Goal: Find specific page/section: Find specific page/section

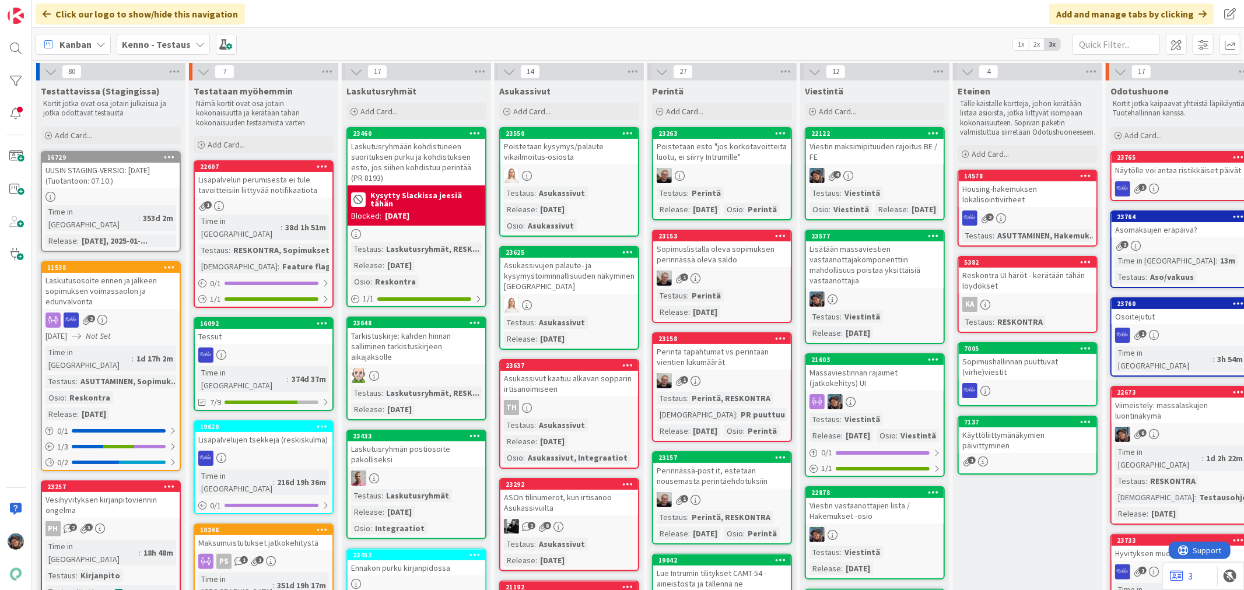
click at [893, 161] on div "Viestin maksimipituuden rajoitus BE / FE" at bounding box center [875, 152] width 138 height 26
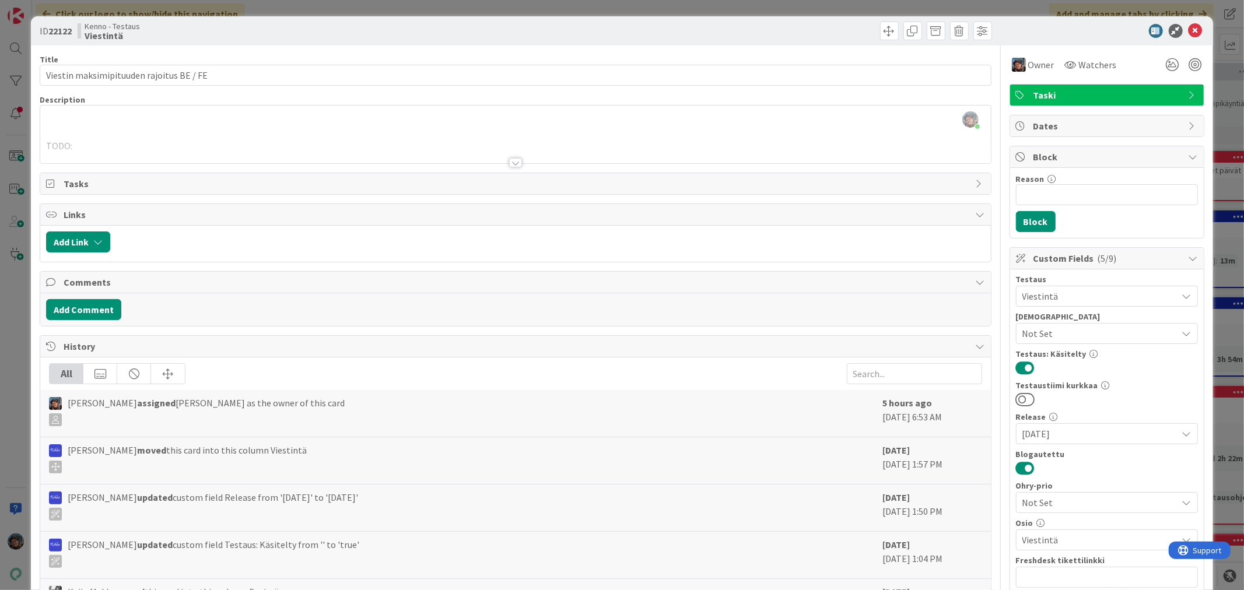
click at [510, 162] on div at bounding box center [515, 162] width 13 height 9
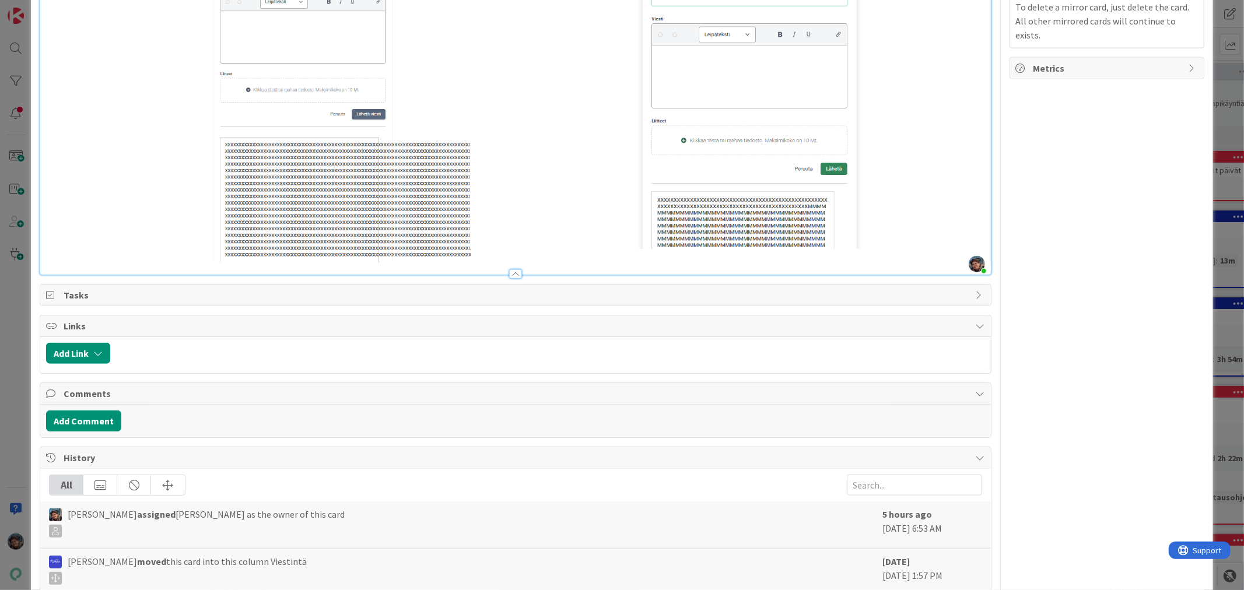
scroll to position [1117, 0]
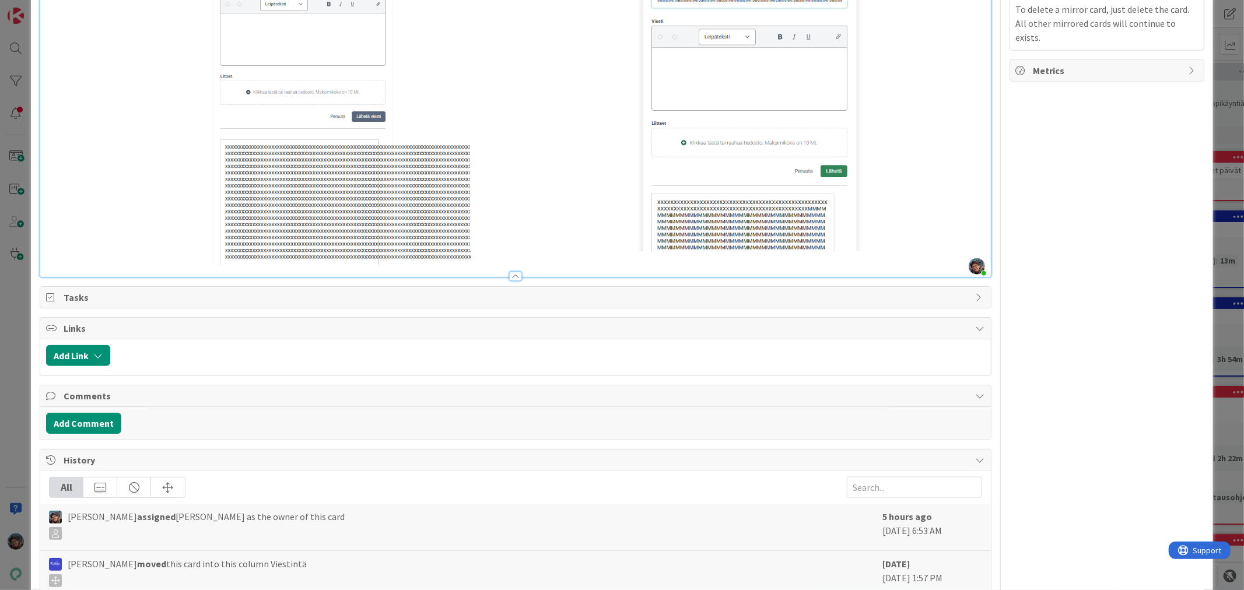
click at [868, 241] on img at bounding box center [515, 86] width 938 height 360
click at [825, 237] on img at bounding box center [515, 86] width 938 height 360
drag, startPoint x: 695, startPoint y: 203, endPoint x: 745, endPoint y: 207, distance: 49.7
click at [745, 207] on img at bounding box center [515, 86] width 938 height 360
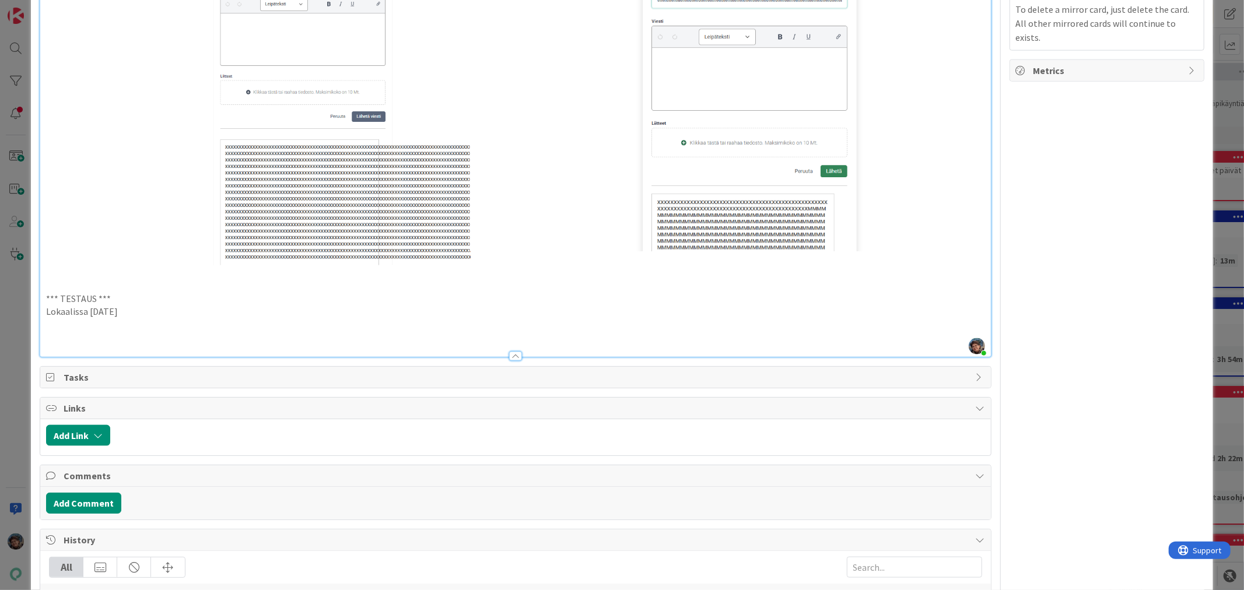
drag, startPoint x: 131, startPoint y: 302, endPoint x: 40, endPoint y: 287, distance: 92.2
click at [101, 332] on p at bounding box center [515, 338] width 938 height 13
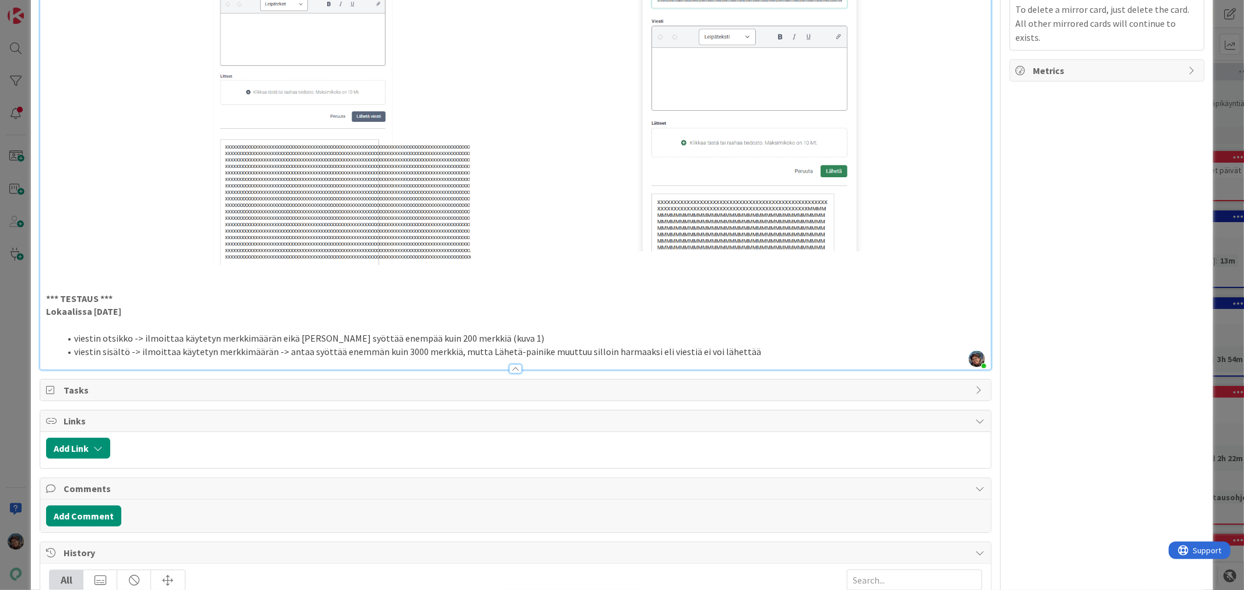
click at [649, 345] on li "viestin sisältö -> ilmoittaa käytetyn merkkimäärän -> antaa syöttää enemmän kui…" at bounding box center [522, 351] width 924 height 13
click at [817, 345] on li "viestin sisältö -> ilmoittaa käytetyn merkkimäärän -> antaa syöttää enemmän kui…" at bounding box center [522, 351] width 924 height 13
click at [497, 332] on li "viestin otsikko -> ilmoittaa käytetyn merkkimäärän eikä [PERSON_NAME] syöttää e…" at bounding box center [522, 338] width 924 height 13
click at [853, 345] on li "viestin sisältö -> ilmoittaa käytetyn merkkimäärän -> antaa syöttää enemmän kui…" at bounding box center [522, 351] width 924 height 13
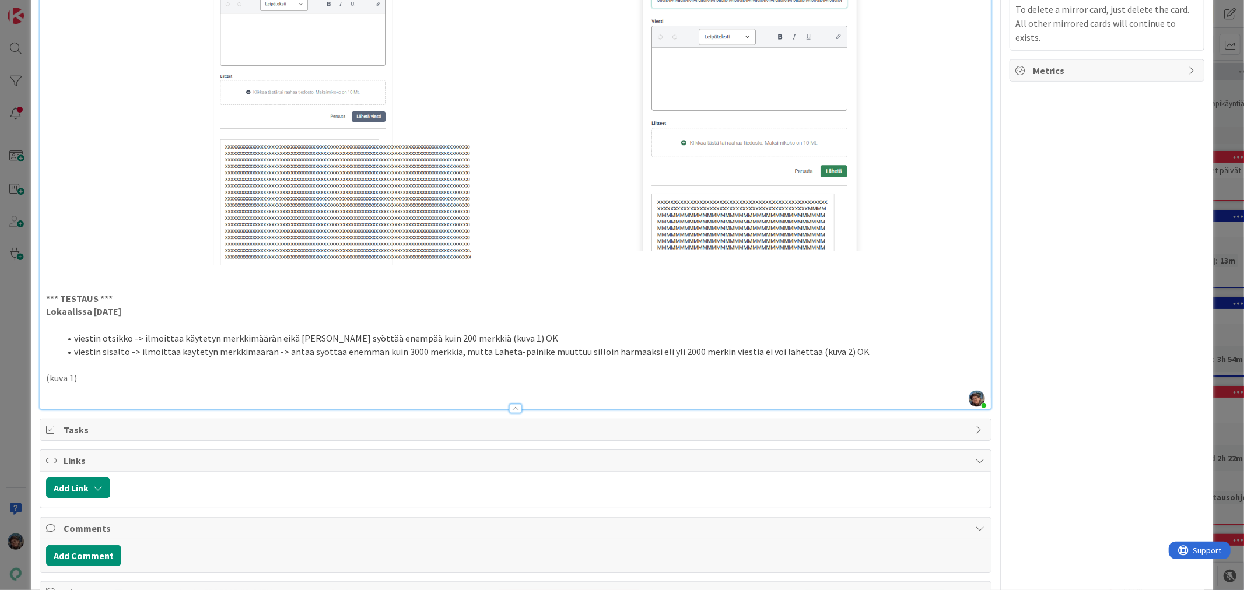
click at [54, 387] on p at bounding box center [515, 391] width 938 height 13
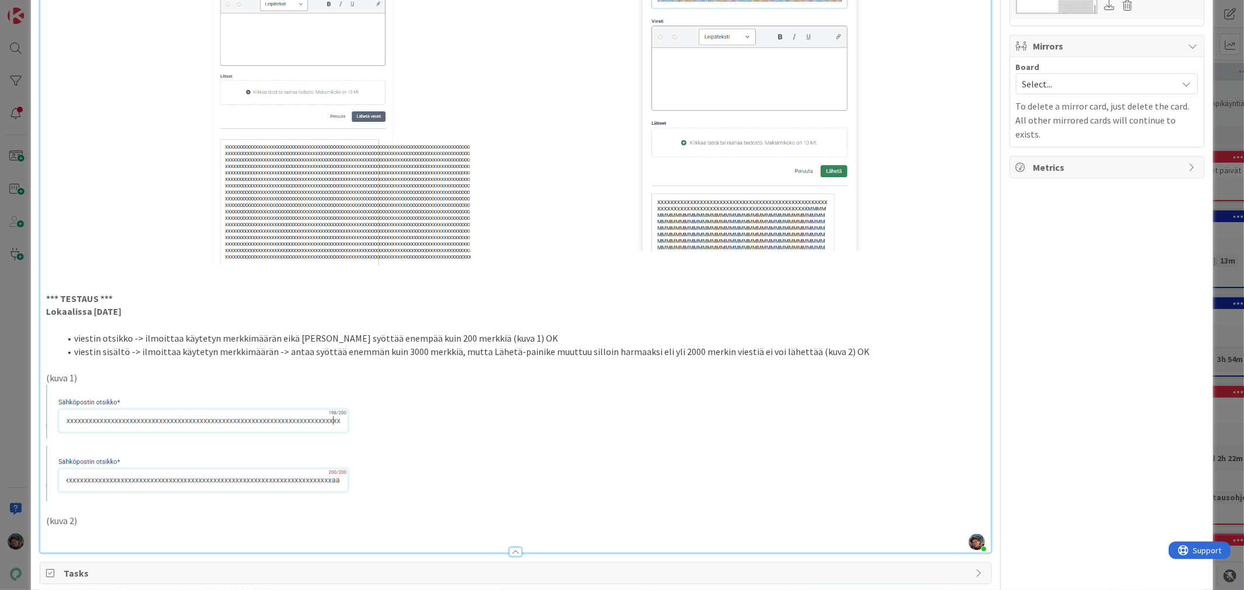
click at [47, 528] on p at bounding box center [515, 534] width 938 height 13
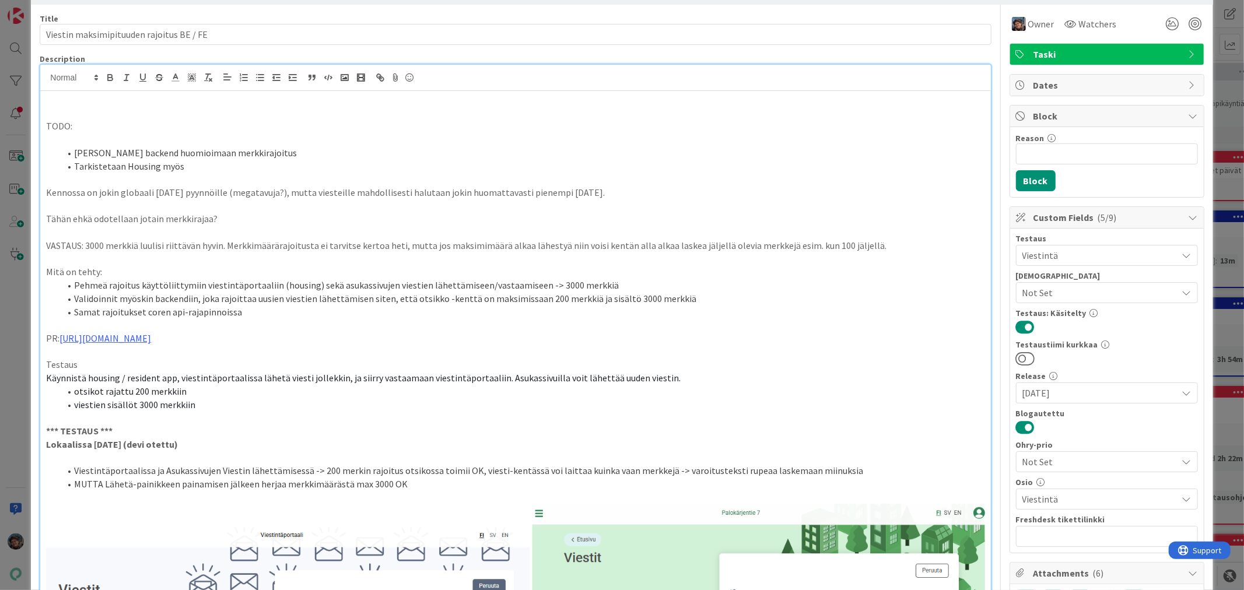
scroll to position [0, 0]
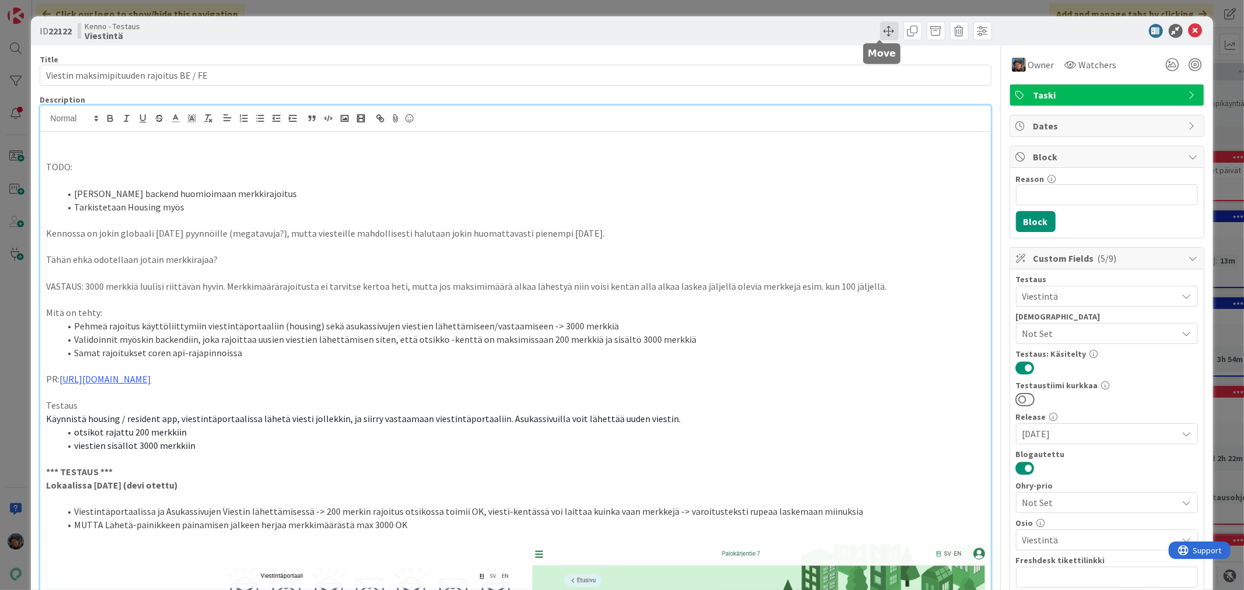
click at [880, 26] on span at bounding box center [889, 31] width 19 height 19
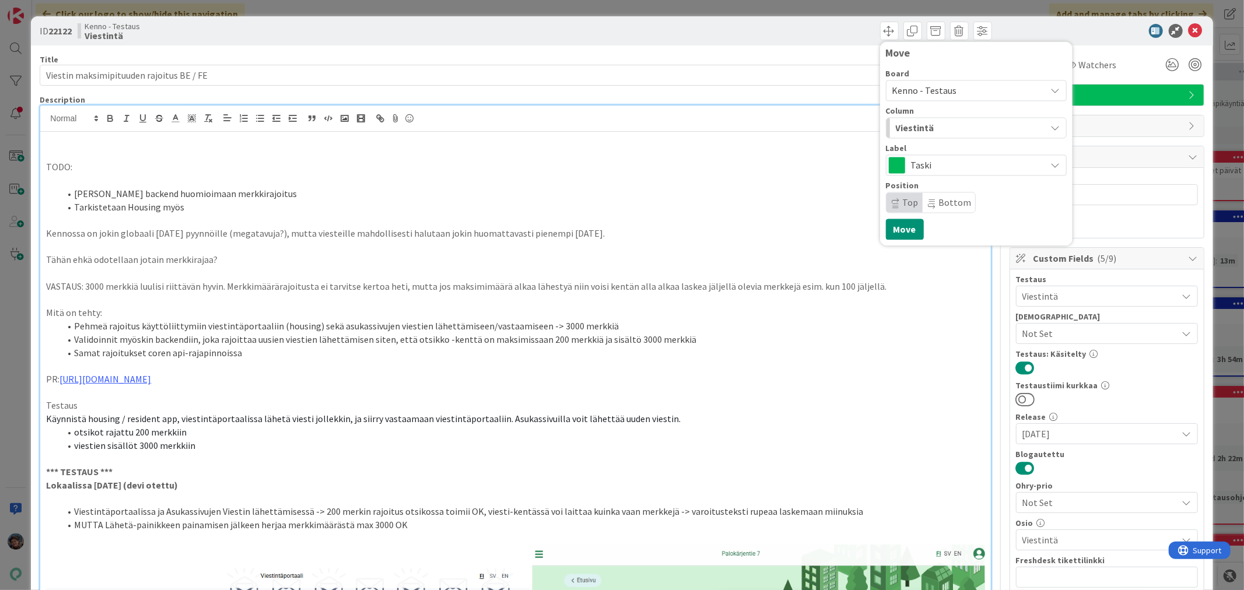
click at [924, 131] on div "Viestintä" at bounding box center [969, 127] width 153 height 19
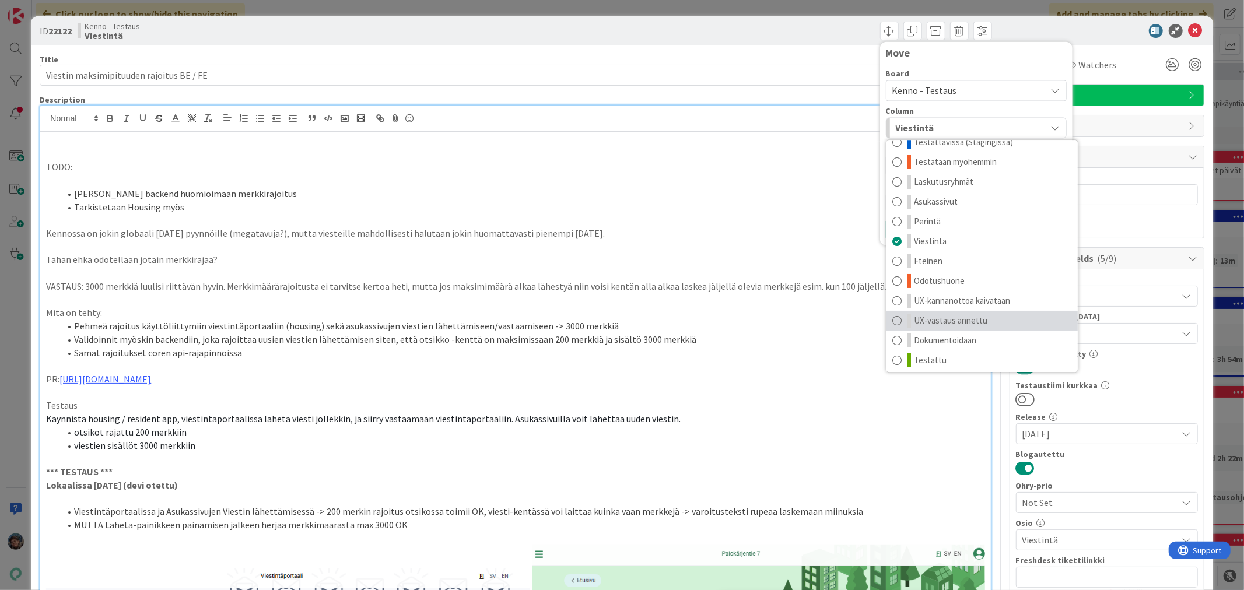
scroll to position [15, 0]
click at [953, 354] on link "Testattu" at bounding box center [981, 357] width 191 height 20
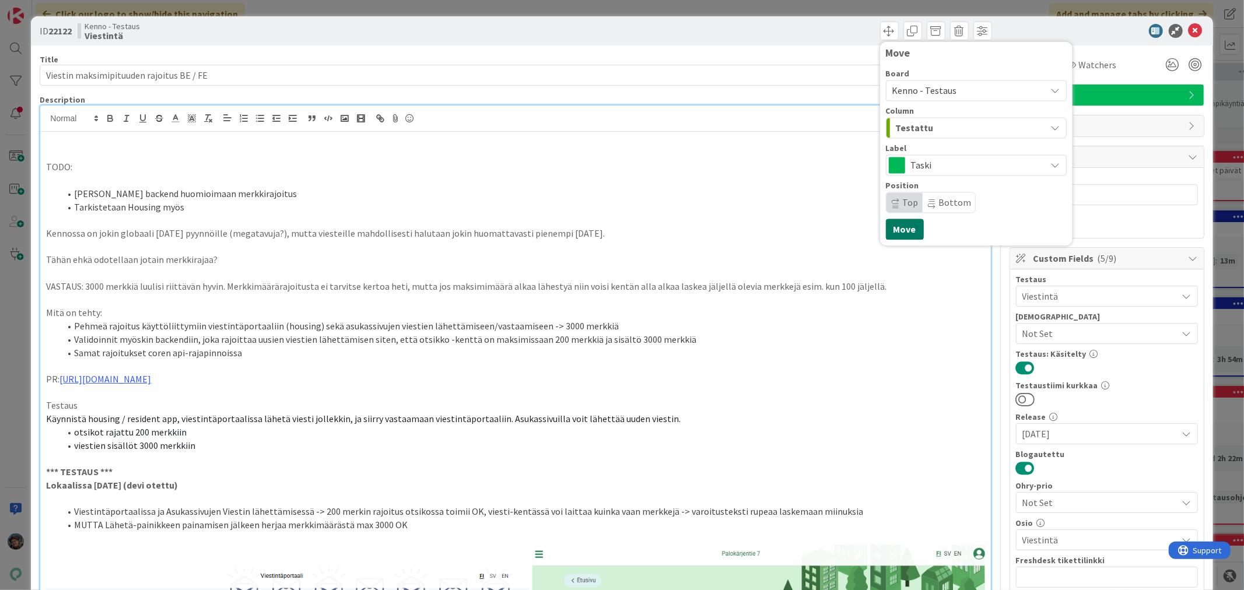
click at [896, 227] on button "Move" at bounding box center [905, 229] width 38 height 21
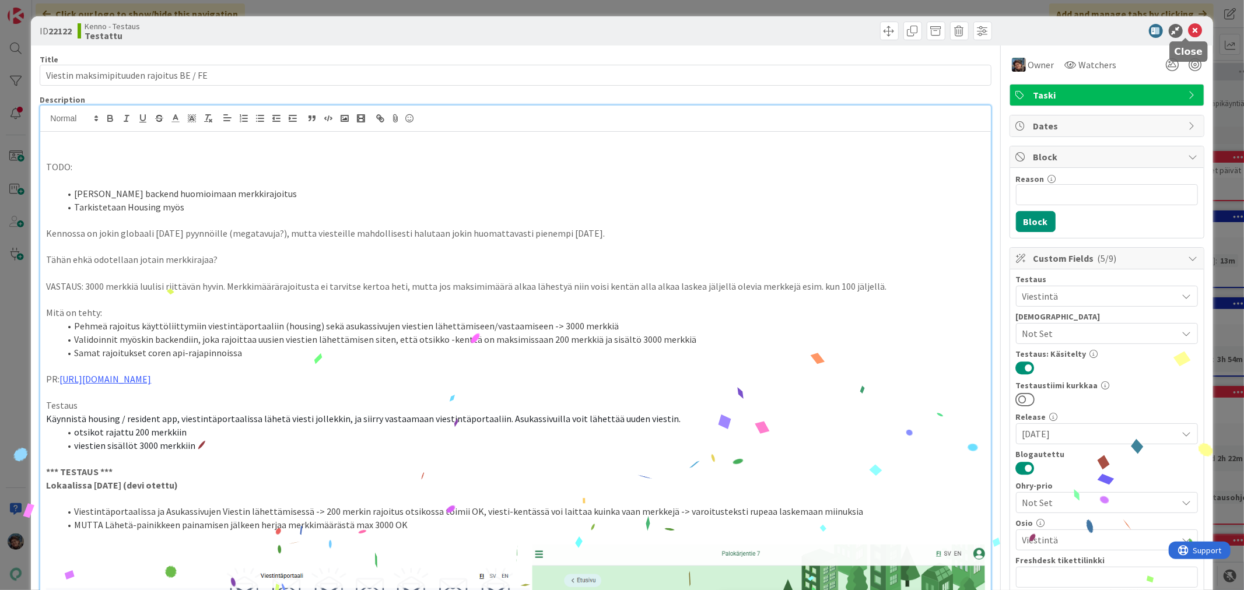
click at [1188, 26] on icon at bounding box center [1195, 31] width 14 height 14
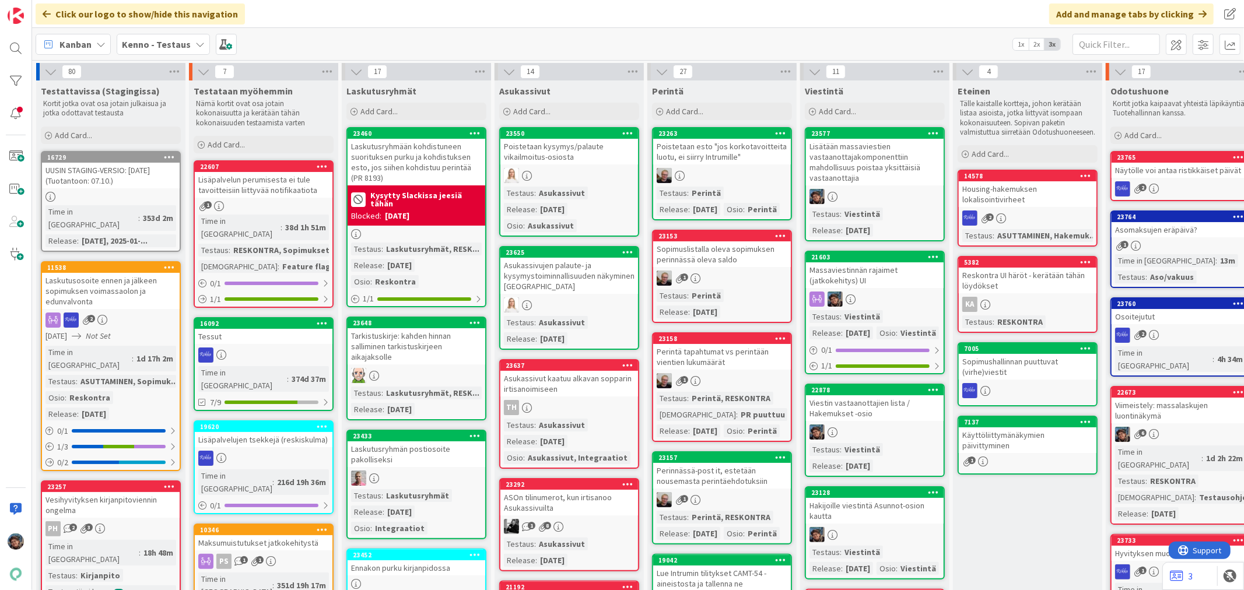
click at [892, 170] on div "Lisätään massaviestien vastaanottajakomponenttiin mahdollisuus poistaa yksittäi…" at bounding box center [875, 162] width 138 height 47
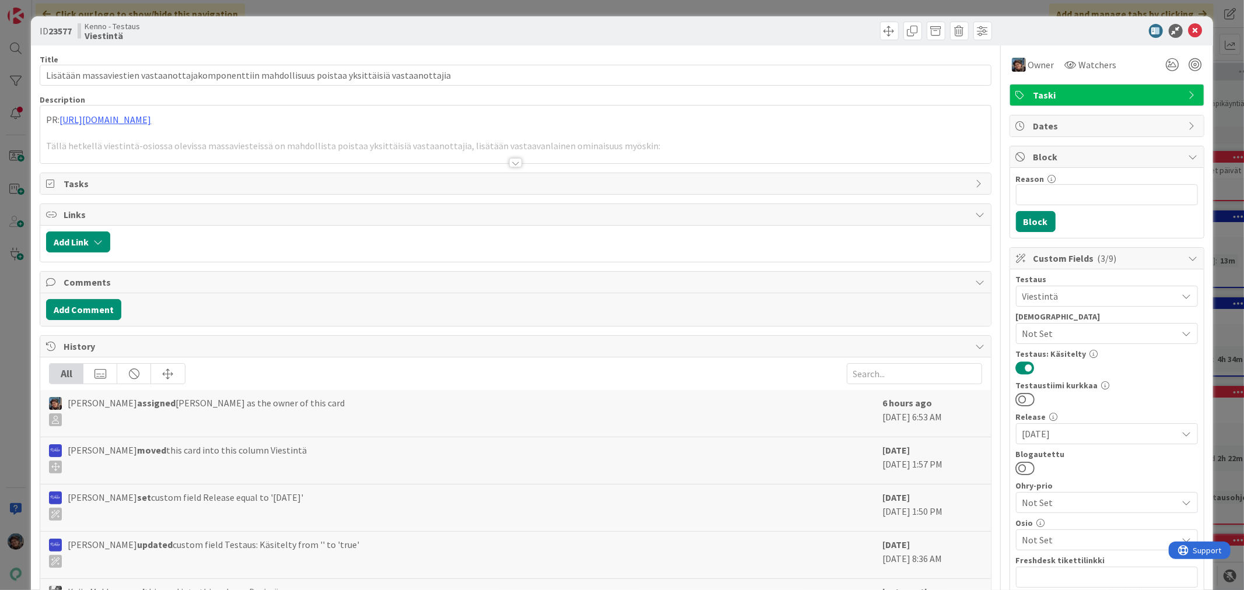
click at [509, 164] on div at bounding box center [515, 162] width 13 height 9
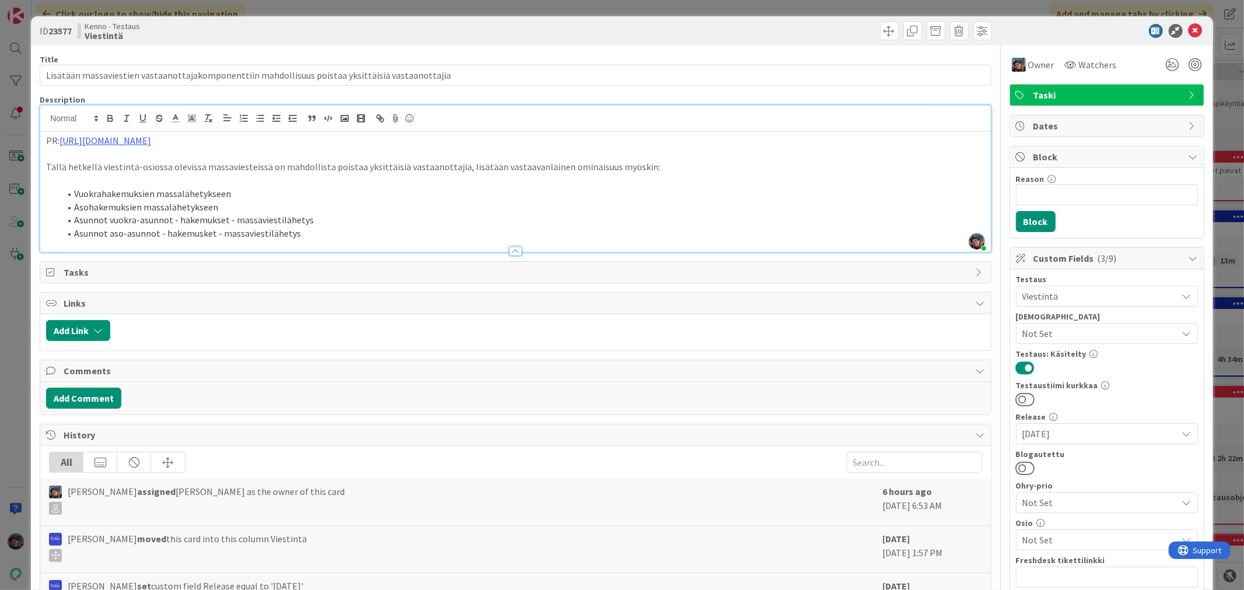
click at [333, 233] on li "Asunnot aso-asunnot - hakemusket - massaviestilähetys" at bounding box center [522, 233] width 924 height 13
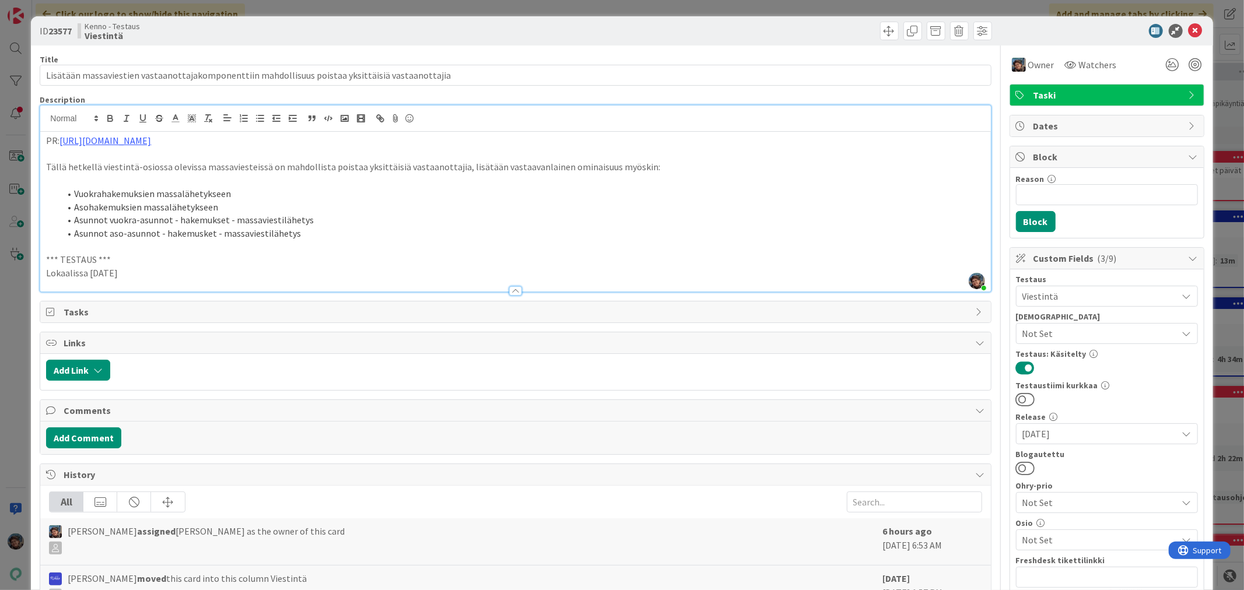
drag, startPoint x: 132, startPoint y: 273, endPoint x: 0, endPoint y: 250, distance: 134.4
click at [0, 250] on div "ID 23577 Kenno - Testaus Viestintä Title 97 / 128 Lisätään massaviestien vastaa…" at bounding box center [622, 295] width 1244 height 590
click at [165, 278] on p "Lokaalissa [DATE]" at bounding box center [515, 272] width 938 height 13
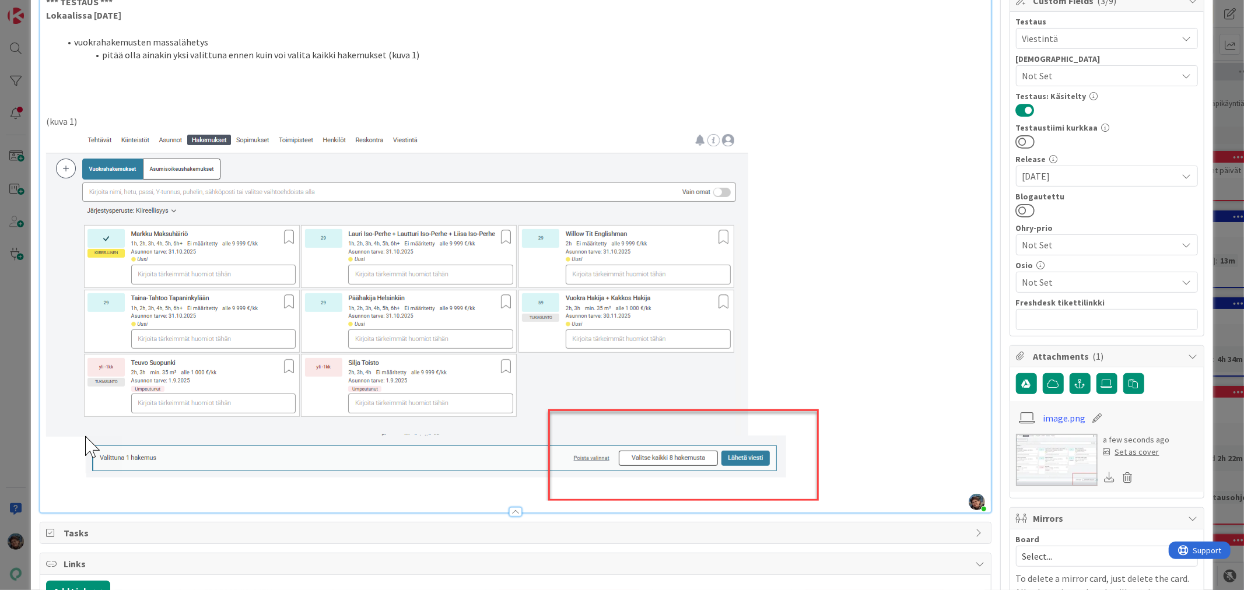
scroll to position [388, 0]
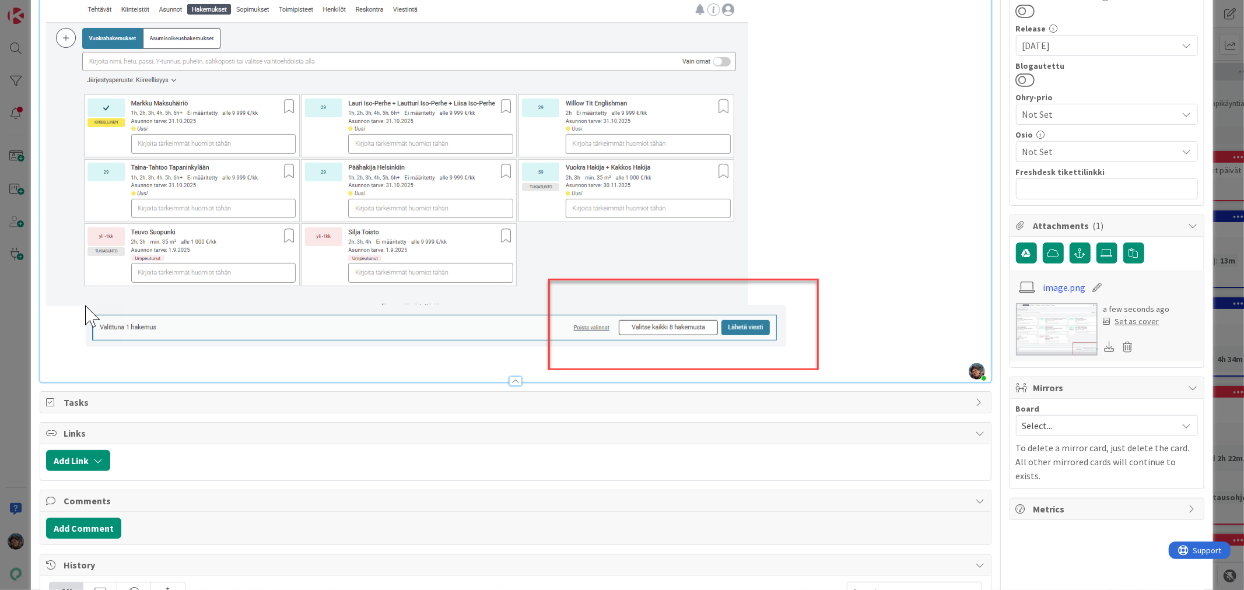
drag, startPoint x: 307, startPoint y: 106, endPoint x: 318, endPoint y: 195, distance: 89.8
click at [318, 195] on img at bounding box center [432, 184] width 773 height 373
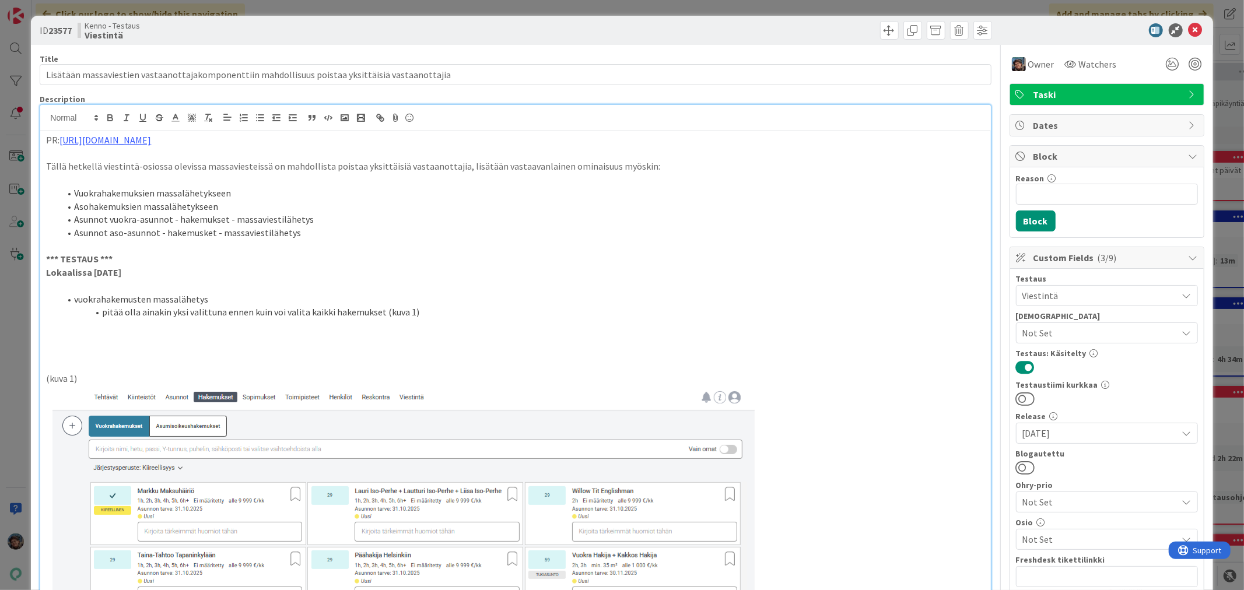
scroll to position [0, 0]
click at [445, 312] on li "pitää olla ainakin yksi valittuna ennen kuin voi valita kaikki hakemukset (kuva…" at bounding box center [522, 312] width 924 height 13
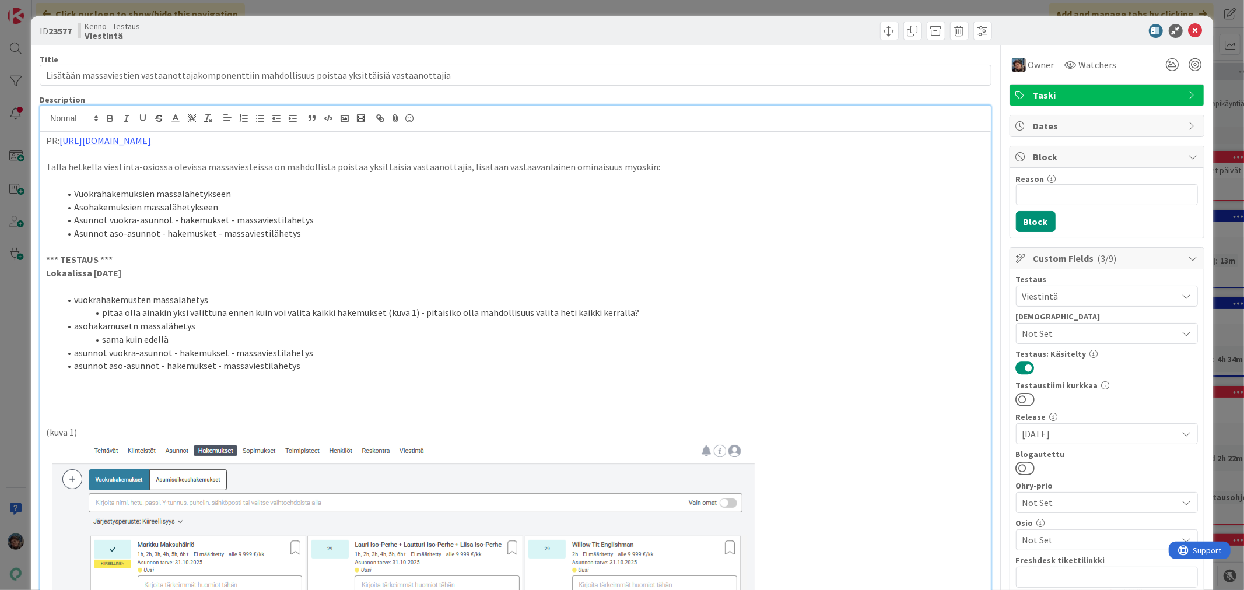
click at [132, 325] on li "asohakamusetn massalähetys" at bounding box center [522, 326] width 924 height 13
click at [133, 324] on li "asohakamusetn massalähetys" at bounding box center [522, 326] width 924 height 13
click at [323, 352] on li "asunnot vuokra-asunnot - hakemukset - massaviestilähetys" at bounding box center [522, 352] width 924 height 13
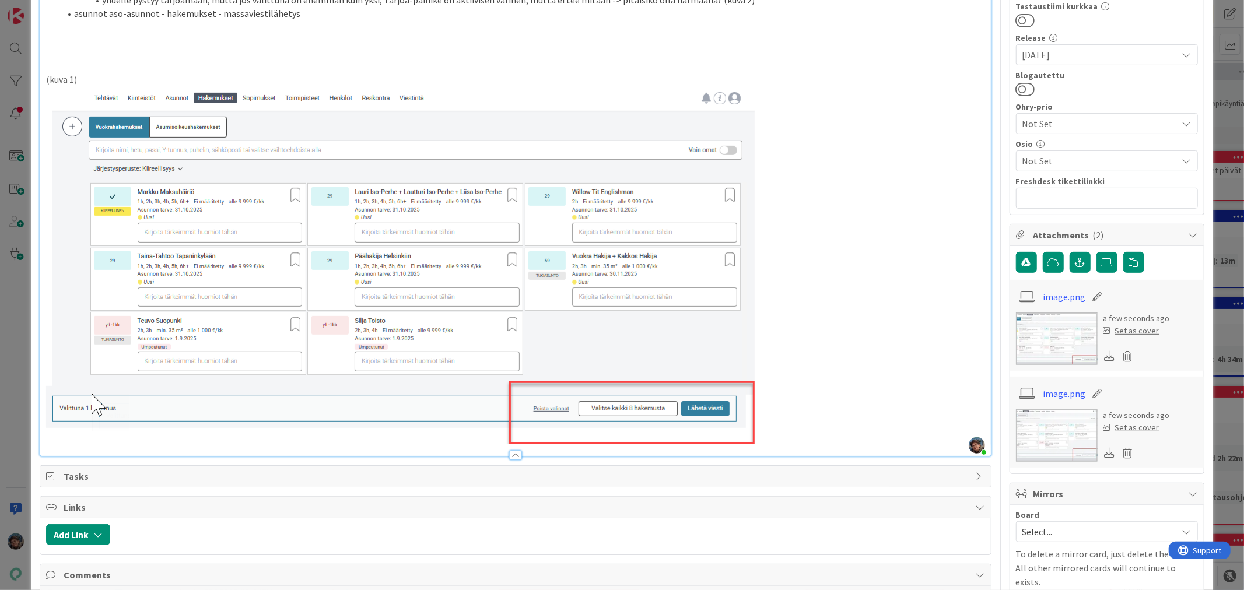
scroll to position [518, 0]
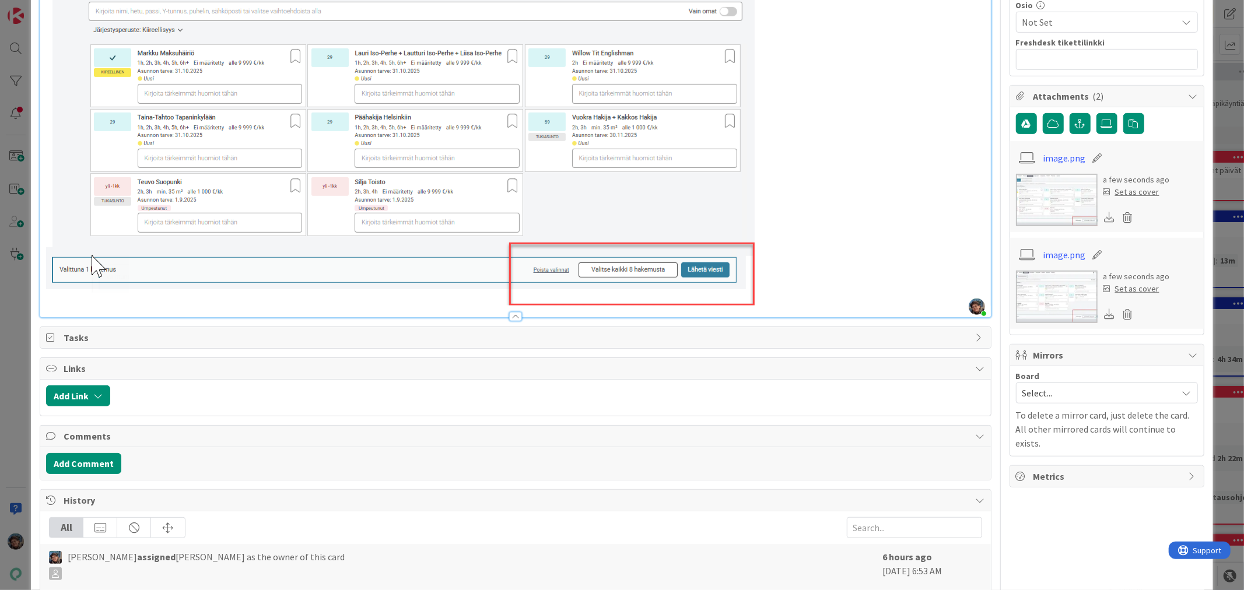
drag, startPoint x: 679, startPoint y: 155, endPoint x: 688, endPoint y: 155, distance: 8.7
click at [680, 155] on img at bounding box center [400, 127] width 708 height 358
click at [753, 180] on img at bounding box center [400, 127] width 708 height 358
drag, startPoint x: 742, startPoint y: 178, endPoint x: 733, endPoint y: 179, distance: 8.8
click at [726, 177] on img at bounding box center [400, 127] width 708 height 358
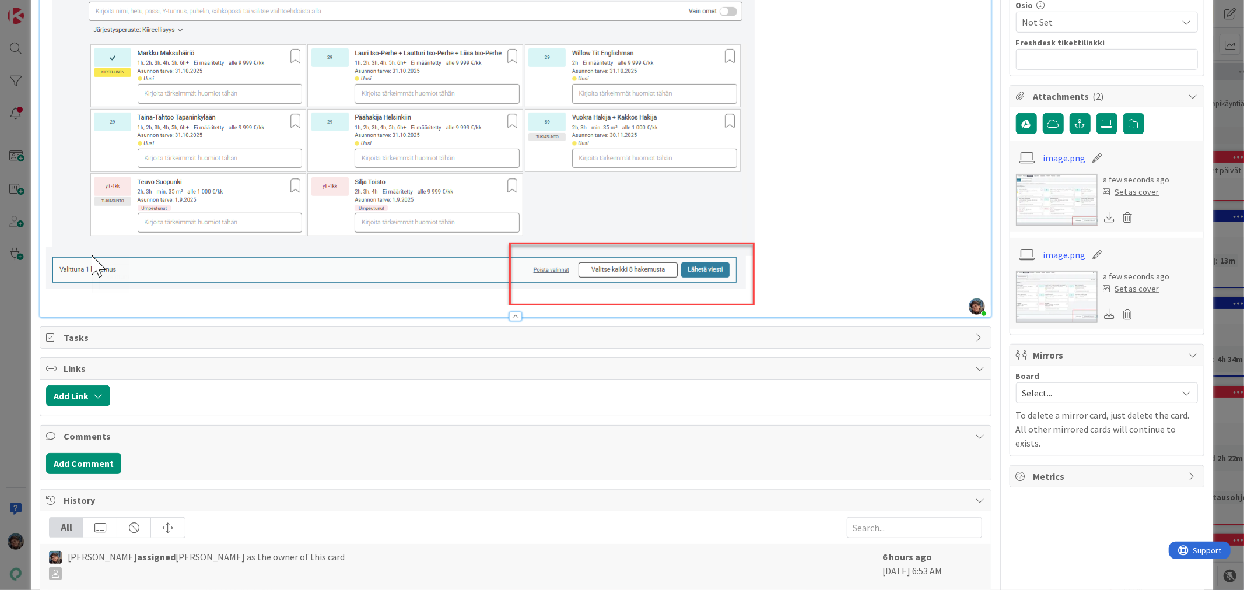
click at [768, 265] on p at bounding box center [515, 127] width 938 height 358
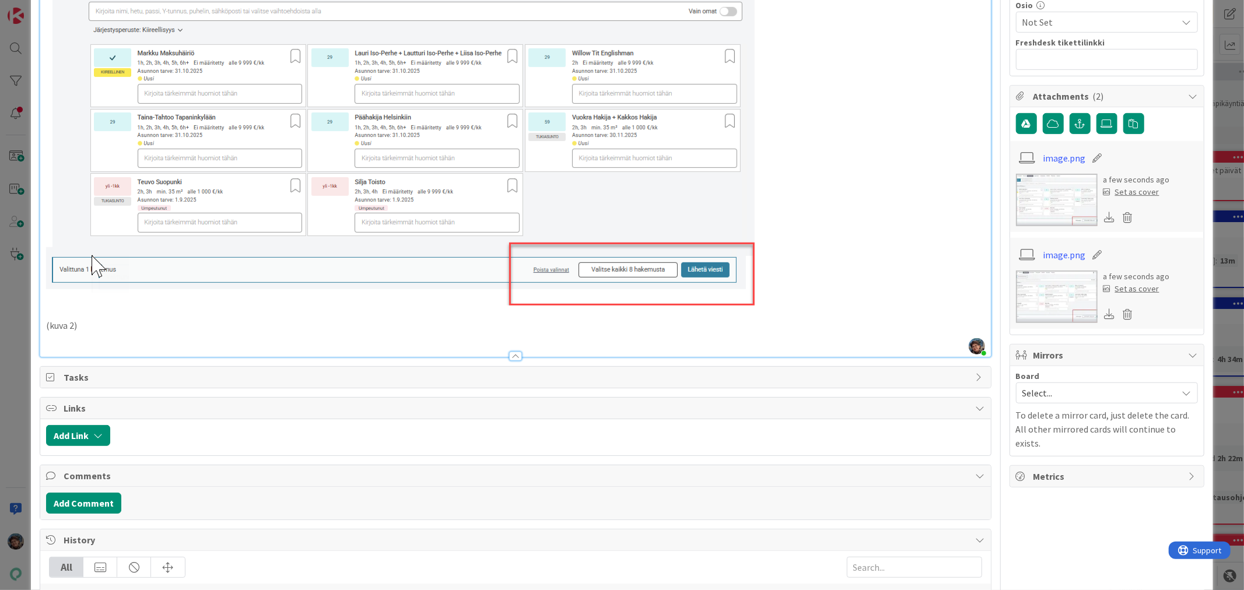
click at [63, 340] on p at bounding box center [515, 338] width 938 height 13
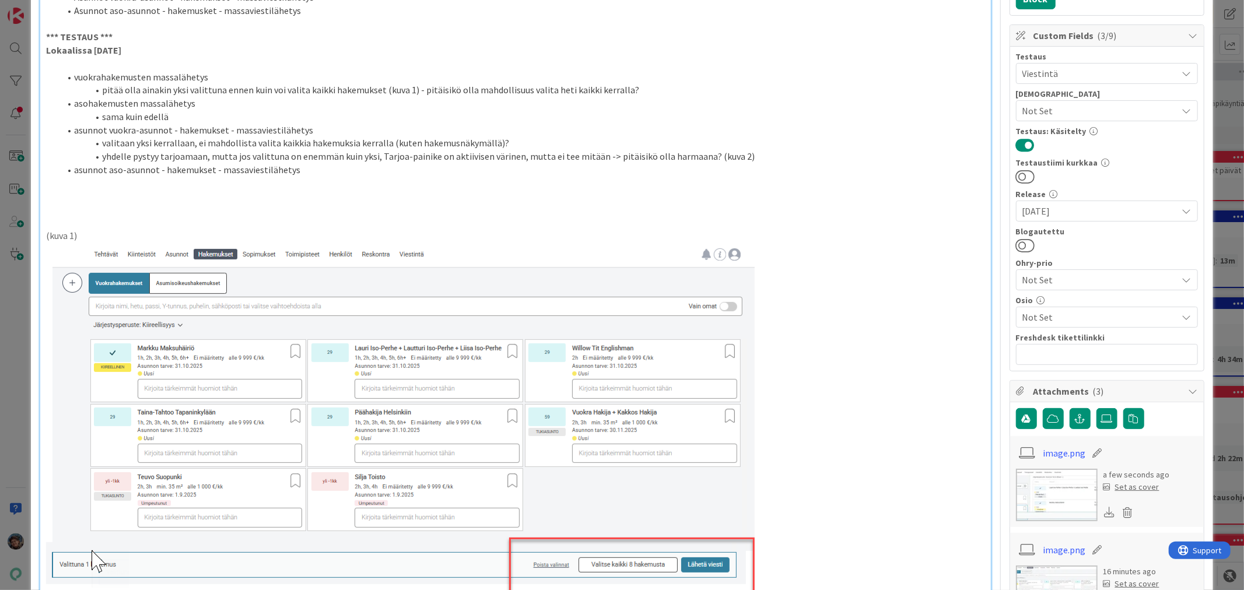
scroll to position [0, 0]
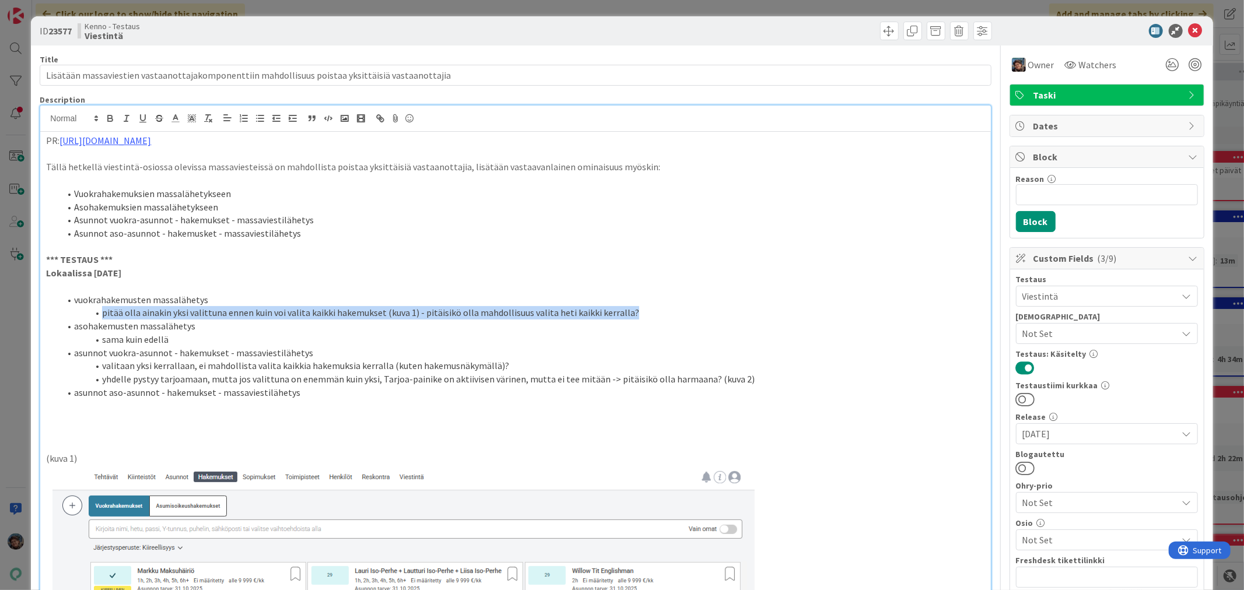
drag, startPoint x: 102, startPoint y: 315, endPoint x: 645, endPoint y: 312, distance: 542.8
click at [646, 315] on li "pitää olla ainakin yksi valittuna ennen kuin voi valita kaikki hakemukset (kuva…" at bounding box center [522, 312] width 924 height 13
click at [110, 120] on icon "button" at bounding box center [110, 118] width 10 height 10
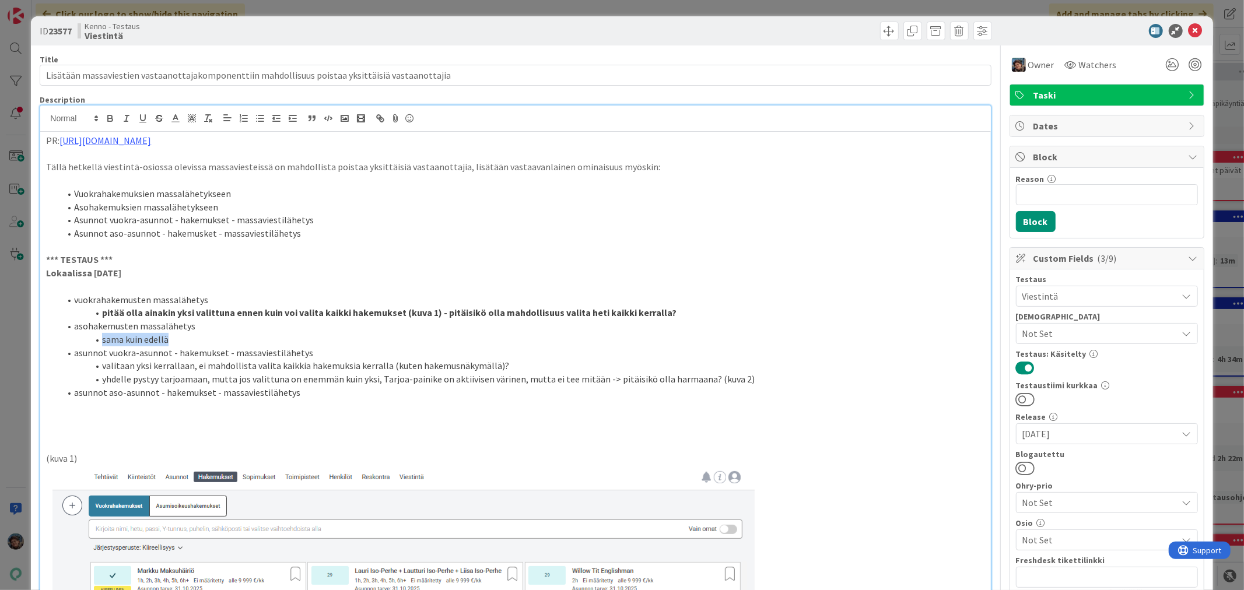
drag, startPoint x: 100, startPoint y: 339, endPoint x: 172, endPoint y: 341, distance: 71.8
click at [172, 341] on li "sama kuin edellä" at bounding box center [522, 339] width 924 height 13
click at [109, 119] on icon "button" at bounding box center [110, 118] width 10 height 10
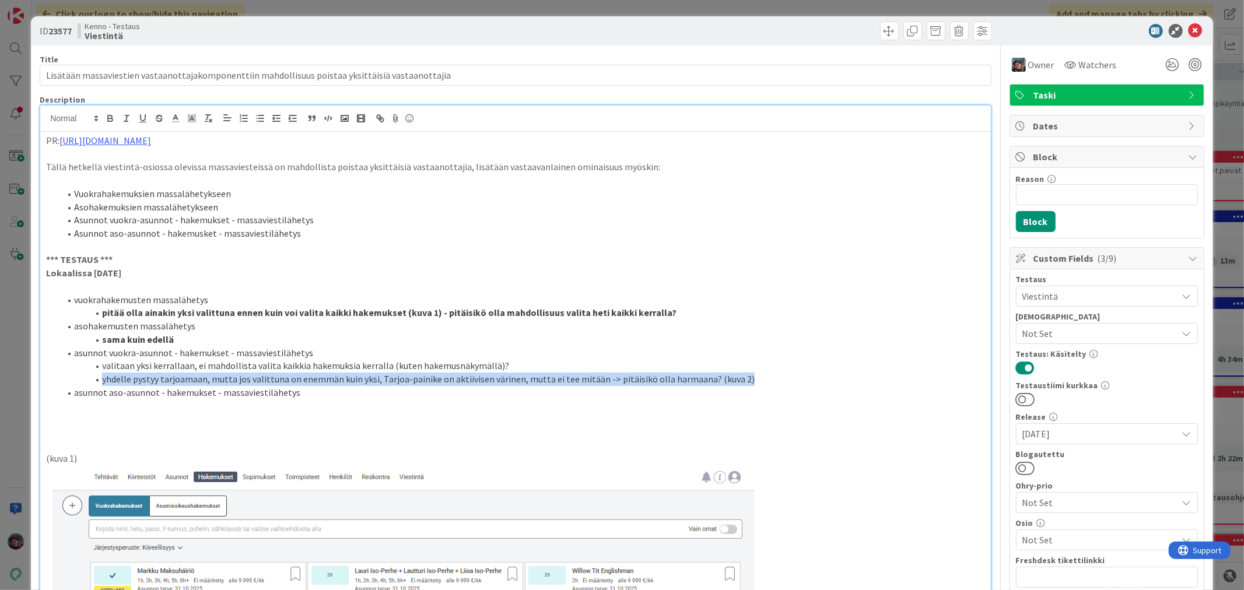
drag, startPoint x: 106, startPoint y: 380, endPoint x: 742, endPoint y: 379, distance: 636.7
click at [742, 379] on li "yhdelle pystyy tarjoamaan, mutta jos valittuna on enemmän kuin yksi, Tarjoa-pai…" at bounding box center [522, 379] width 924 height 13
click at [108, 118] on icon "button" at bounding box center [110, 118] width 10 height 10
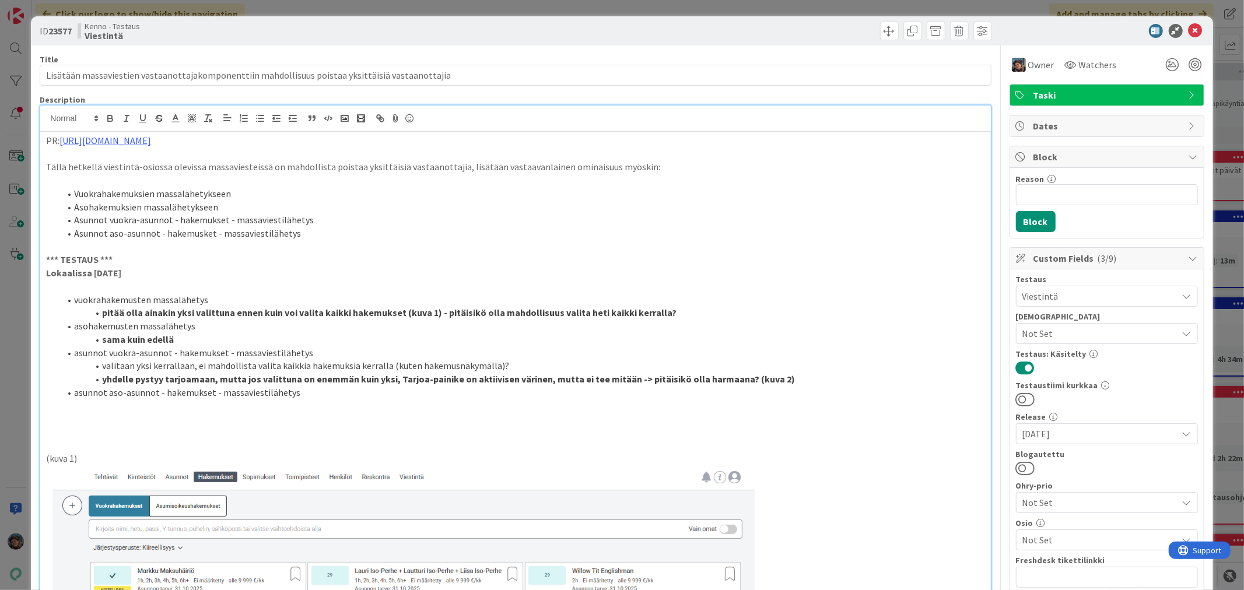
click at [764, 295] on li "vuokrahakemusten massalähetys" at bounding box center [522, 299] width 924 height 13
click at [387, 381] on strong "yhdelle pystyy tarjoamaan, mutta jos valittuna on enemmän kuin yksi, Tarjoa-pai…" at bounding box center [448, 379] width 693 height 12
drag, startPoint x: 103, startPoint y: 366, endPoint x: 500, endPoint y: 366, distance: 397.0
click at [500, 366] on li "valitaan yksi kerrallaan, ei mahdollista valita kaikkia hakemuksia kerralla (ku…" at bounding box center [522, 365] width 924 height 13
copy li "valitaan yksi kerrallaan, ei mahdollista valita kaikkia hakemuksia kerralla (ku…"
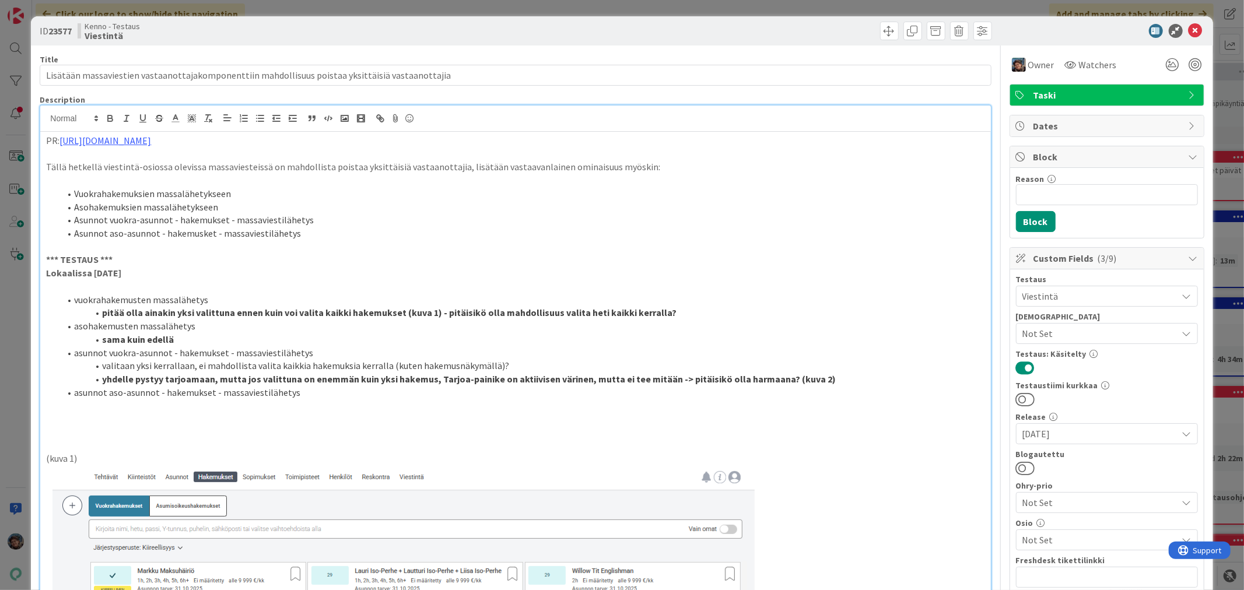
click at [303, 391] on li "asunnot aso-asunnot - hakemukset - massaviestilähetys" at bounding box center [522, 392] width 924 height 13
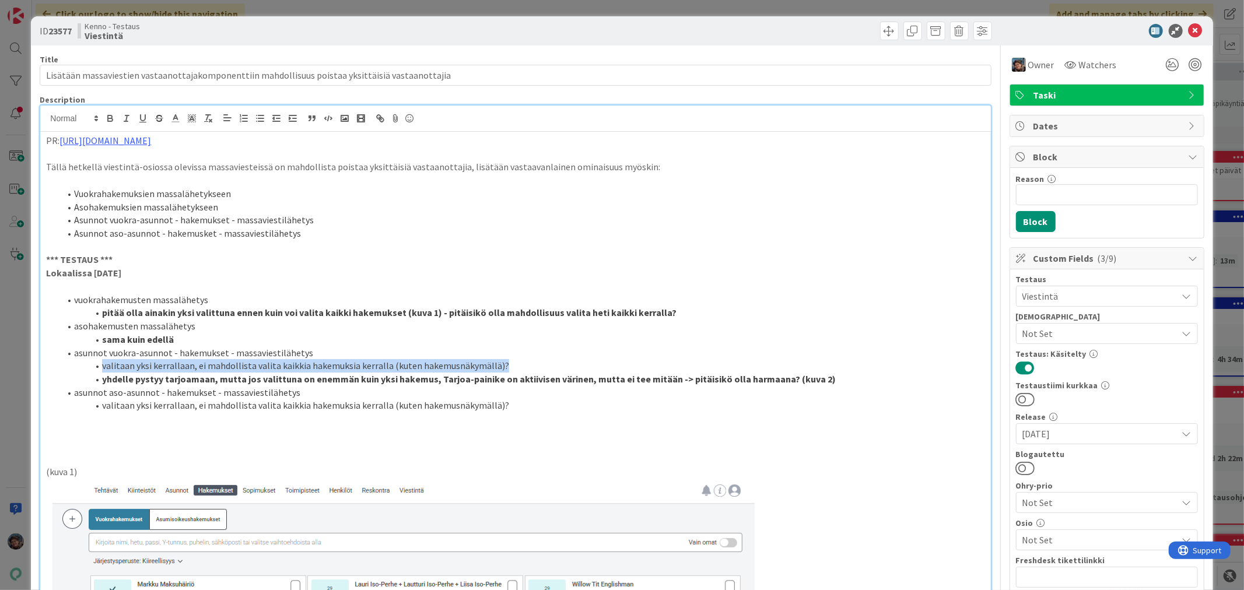
drag, startPoint x: 103, startPoint y: 368, endPoint x: 504, endPoint y: 367, distance: 400.5
click at [504, 367] on li "valitaan yksi kerrallaan, ei mahdollista valita kaikkia hakemuksia kerralla (ku…" at bounding box center [522, 365] width 924 height 13
click at [114, 120] on icon "button" at bounding box center [110, 118] width 10 height 10
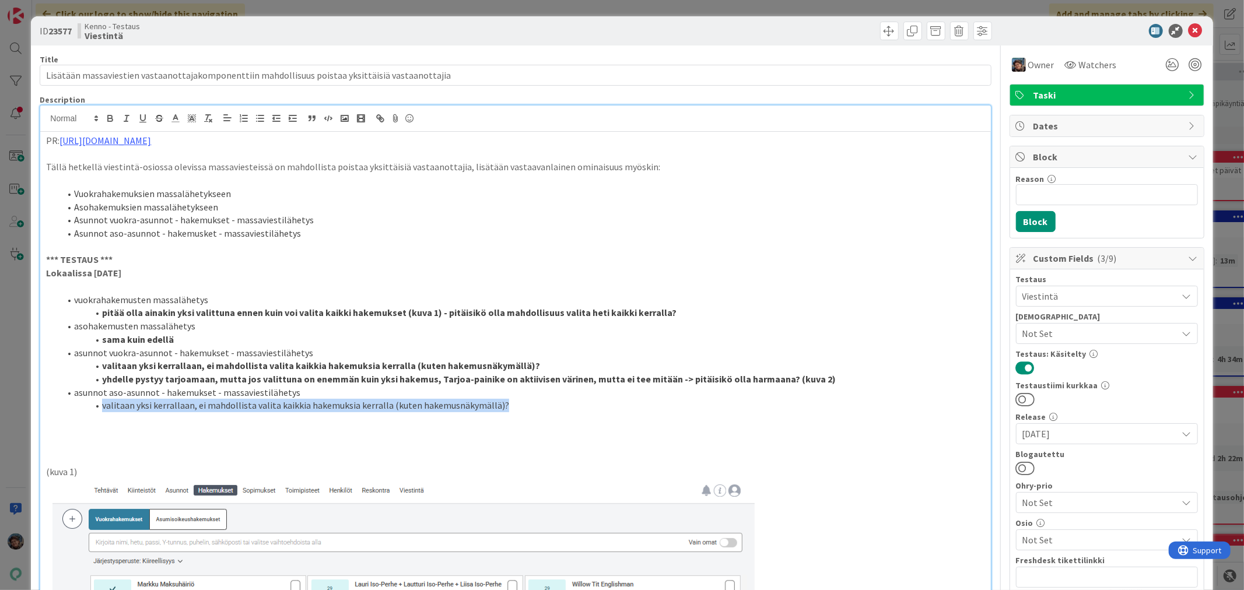
drag, startPoint x: 103, startPoint y: 409, endPoint x: 513, endPoint y: 403, distance: 410.5
click at [513, 403] on li "valitaan yksi kerrallaan, ei mahdollista valita kaikkia hakemuksia kerralla (ku…" at bounding box center [522, 405] width 924 height 13
drag, startPoint x: 110, startPoint y: 118, endPoint x: 125, endPoint y: 125, distance: 16.7
click at [111, 118] on icon "button" at bounding box center [110, 118] width 10 height 10
click at [575, 214] on li "Asunnot vuokra-asunnot - hakemukset - massaviestilähetys" at bounding box center [522, 219] width 924 height 13
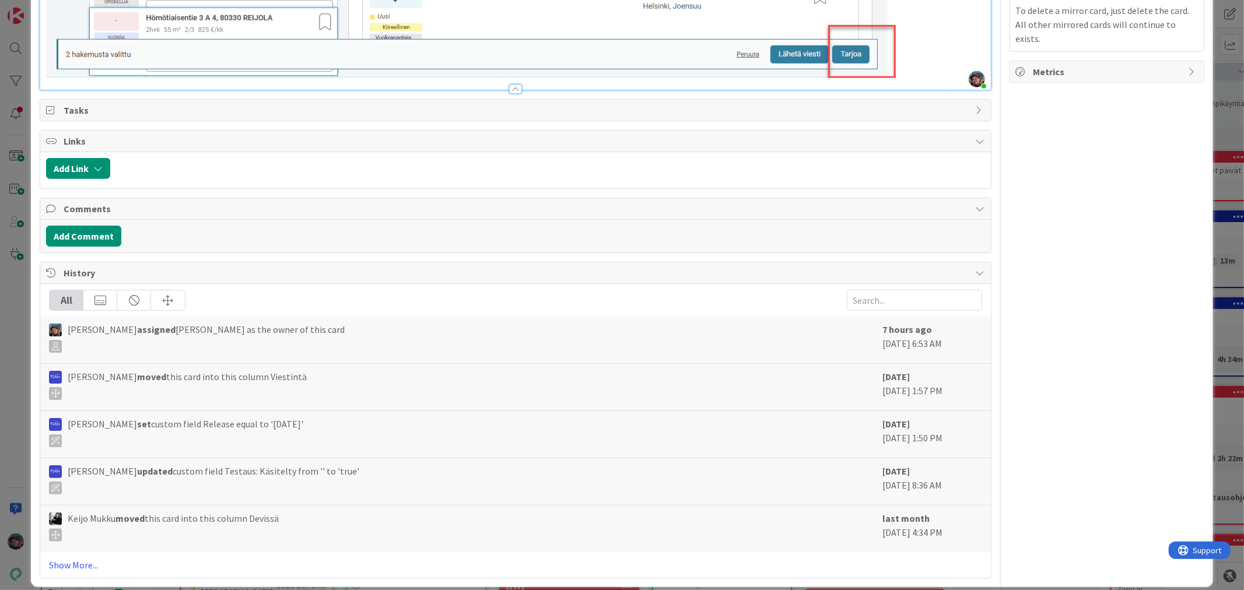
scroll to position [1034, 0]
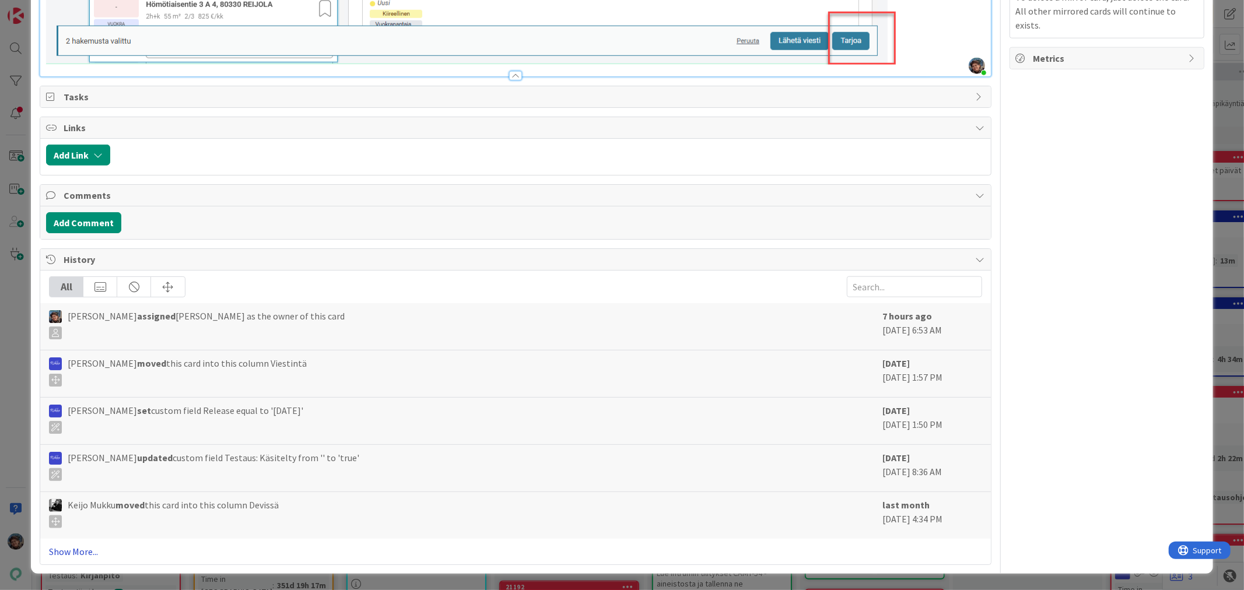
click at [85, 549] on link "Show More..." at bounding box center [515, 552] width 932 height 14
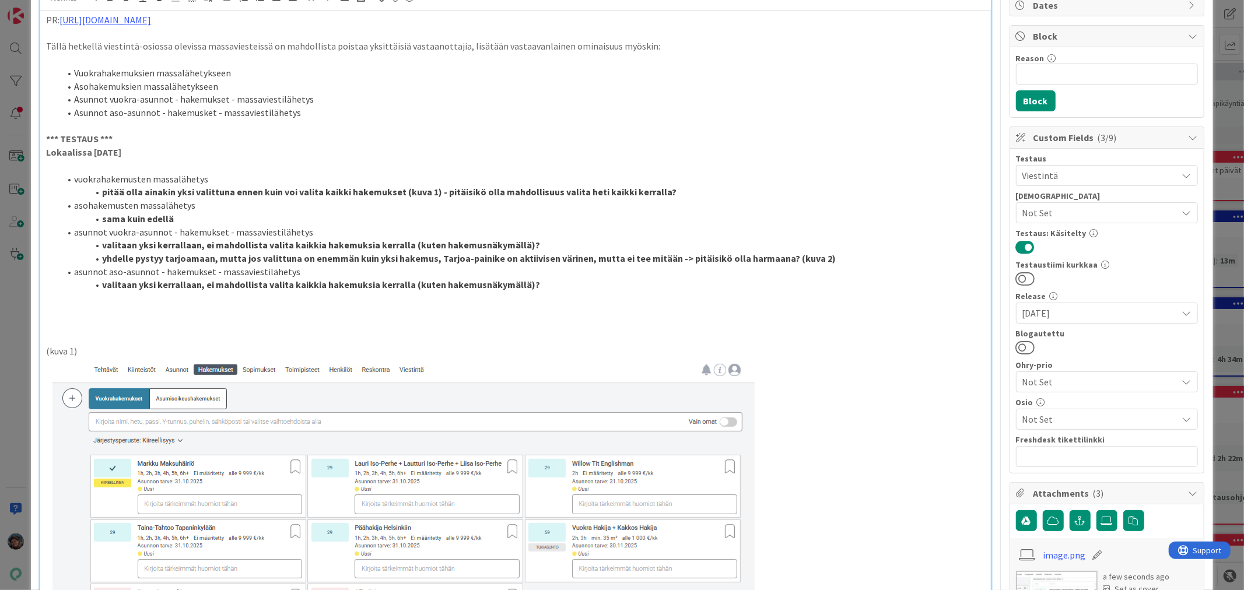
scroll to position [0, 0]
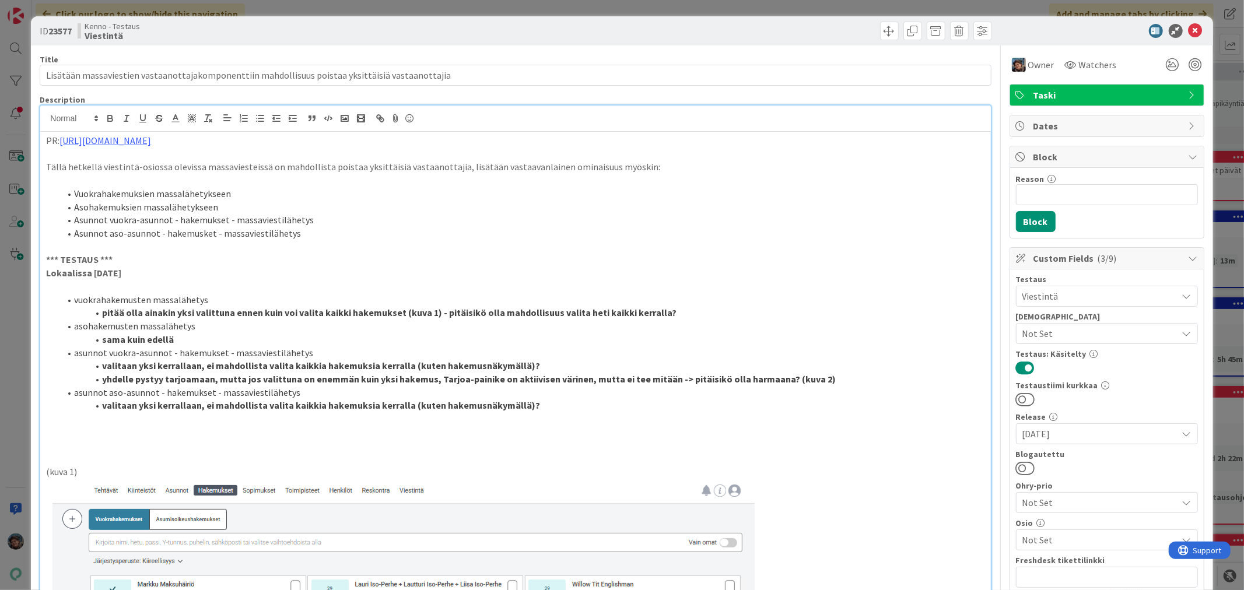
click at [543, 403] on li "valitaan yksi kerrallaan, ei mahdollista valita kaikkia hakemuksia kerralla (ku…" at bounding box center [522, 405] width 924 height 13
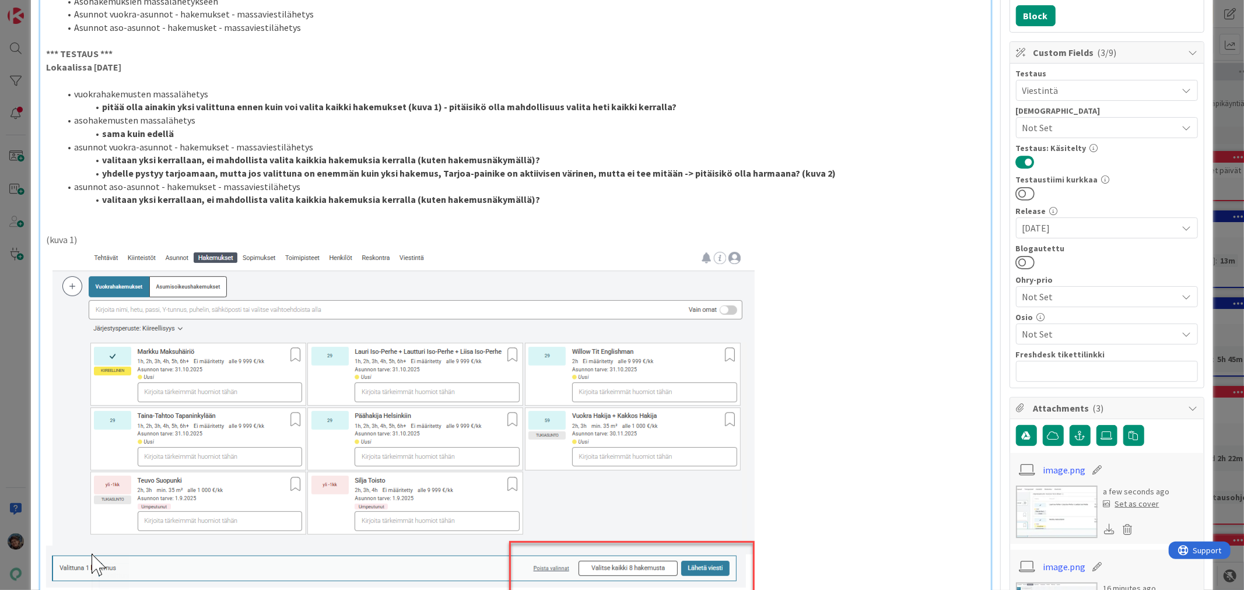
scroll to position [259, 0]
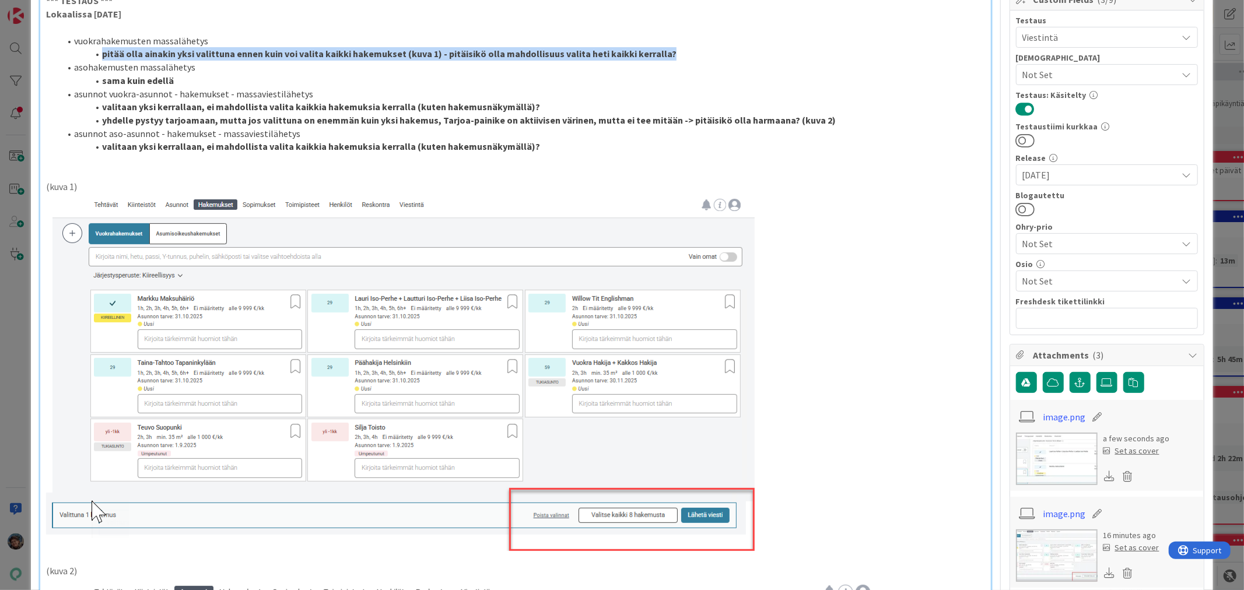
drag, startPoint x: 103, startPoint y: 50, endPoint x: 677, endPoint y: 51, distance: 574.3
click at [677, 51] on li "pitää olla ainakin yksi valittuna ennen kuin voi valita kaikki hakemukset (kuva…" at bounding box center [522, 53] width 924 height 13
click at [649, 57] on li "pitää olla ainakin yksi valittuna ennen kuin voi valita kaikki hakemukset (kuva…" at bounding box center [522, 53] width 924 height 13
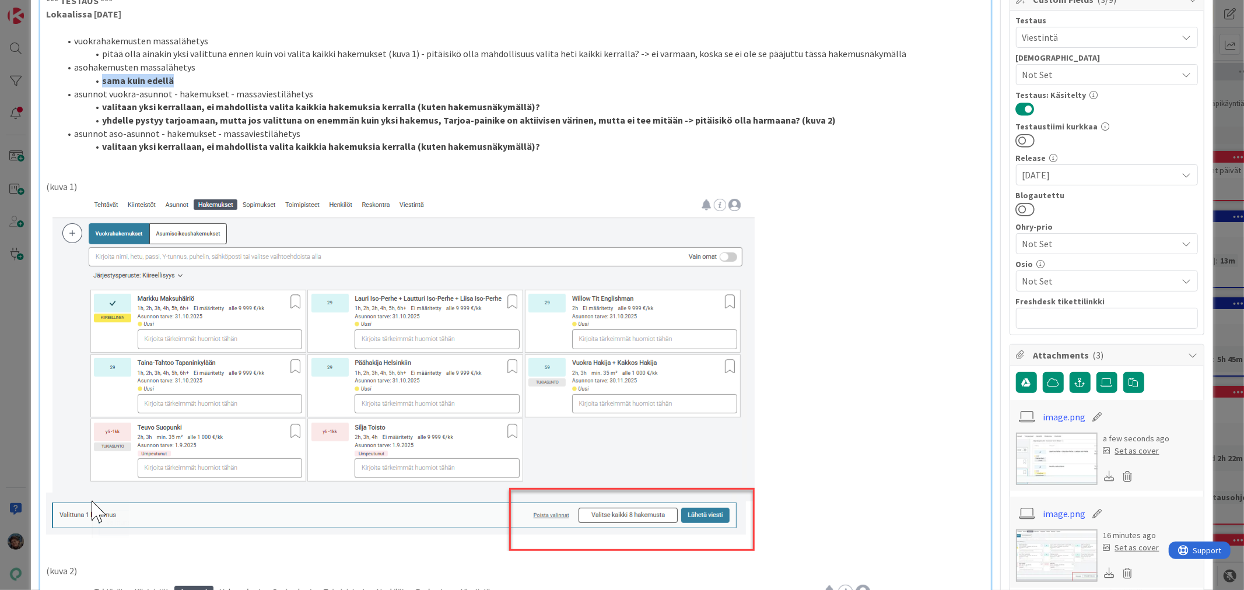
drag, startPoint x: 101, startPoint y: 80, endPoint x: 181, endPoint y: 84, distance: 80.5
click at [181, 84] on li "sama kuin edellä" at bounding box center [522, 80] width 924 height 13
drag, startPoint x: 102, startPoint y: 80, endPoint x: 511, endPoint y: 76, distance: 409.3
click at [511, 76] on li "valitaan yksi kerrallaan, ei mahdollista valita kaikkia hakemuksia kerralla (ku…" at bounding box center [522, 80] width 924 height 13
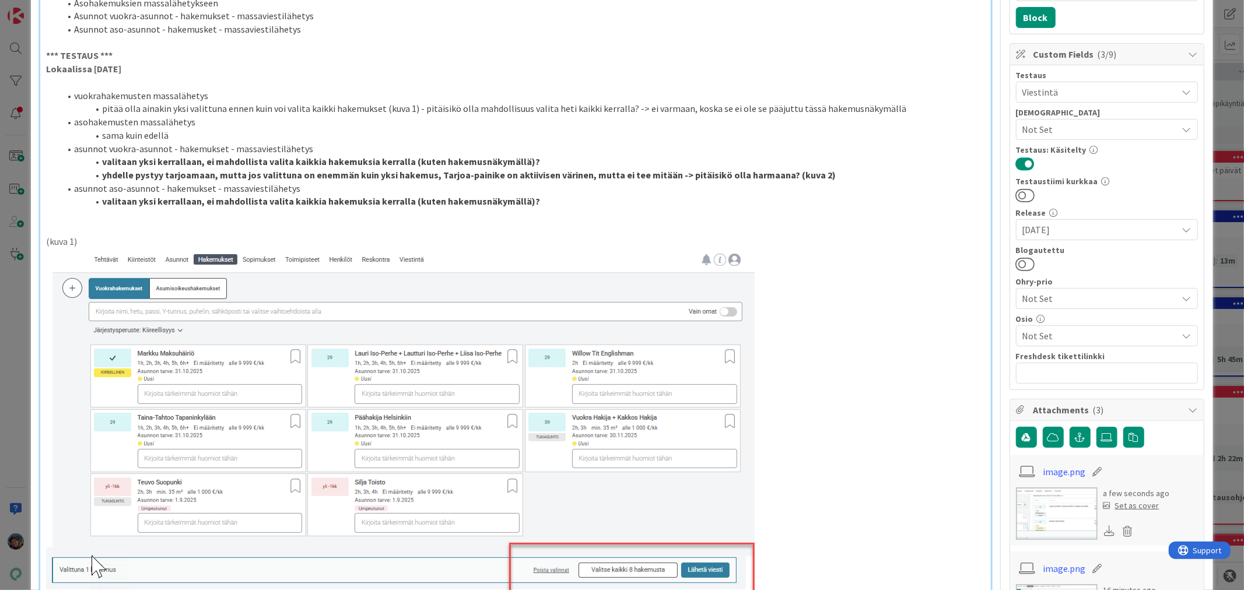
scroll to position [194, 0]
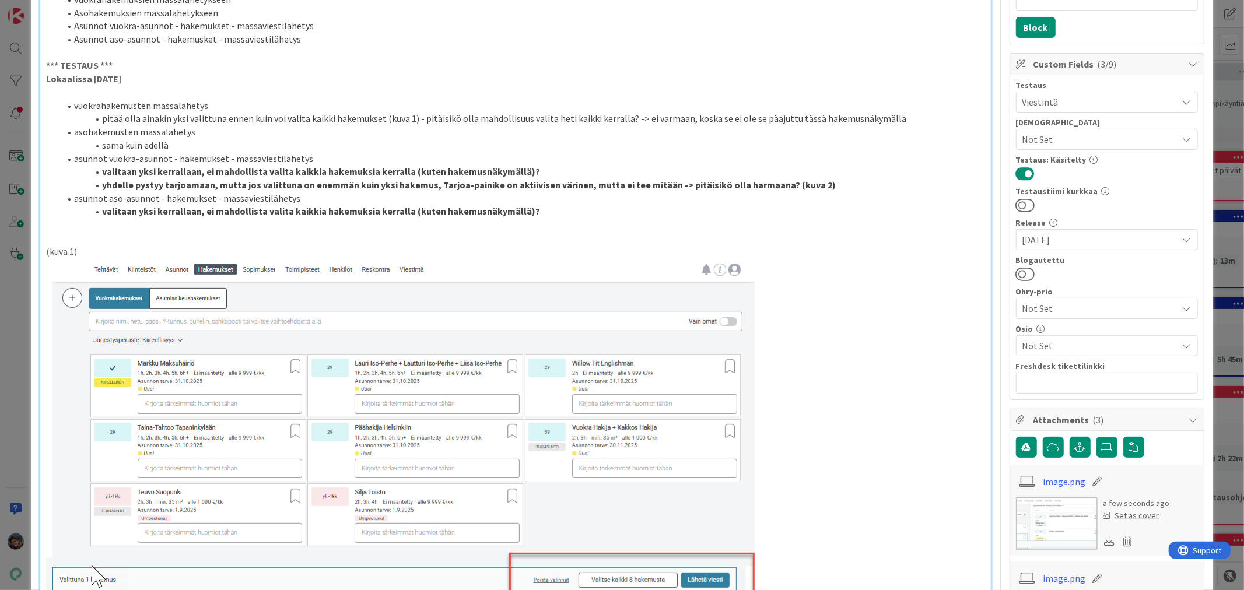
click at [775, 184] on strong "yhdelle pystyy tarjoamaan, mutta jos valittuna on enemmän kuin yksi hakemus, Ta…" at bounding box center [468, 185] width 733 height 12
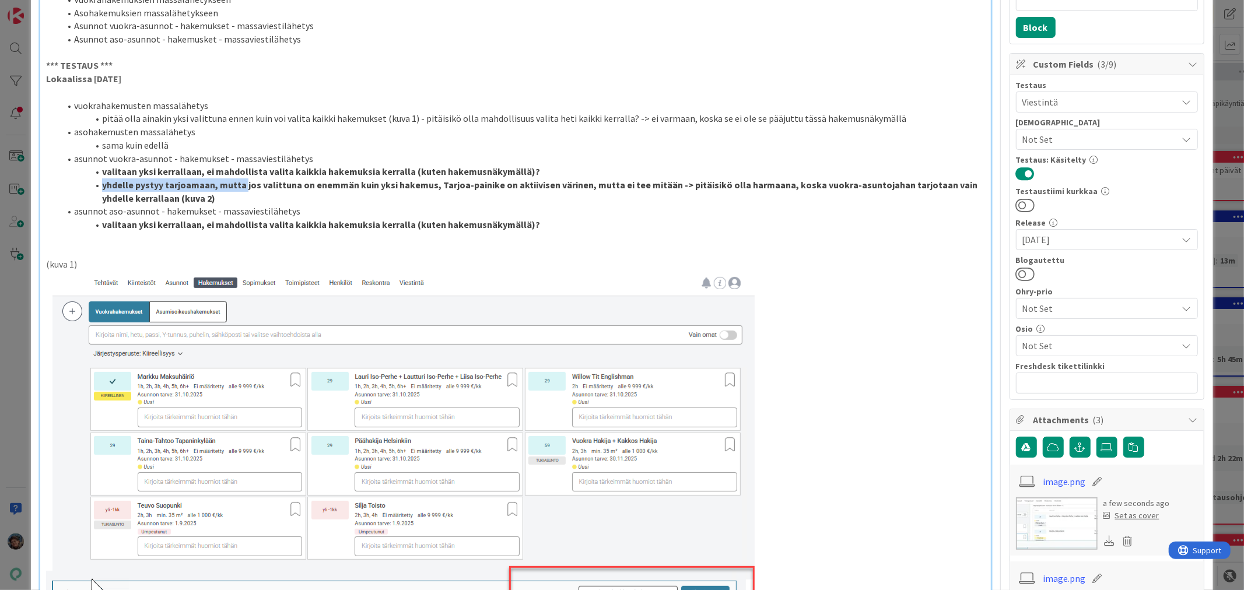
drag, startPoint x: 101, startPoint y: 181, endPoint x: 244, endPoint y: 187, distance: 142.4
click at [244, 187] on strong "yhdelle pystyy tarjoamaan, mutta jos valittuna on enemmän kuin yksi hakemus, Ta…" at bounding box center [540, 191] width 877 height 25
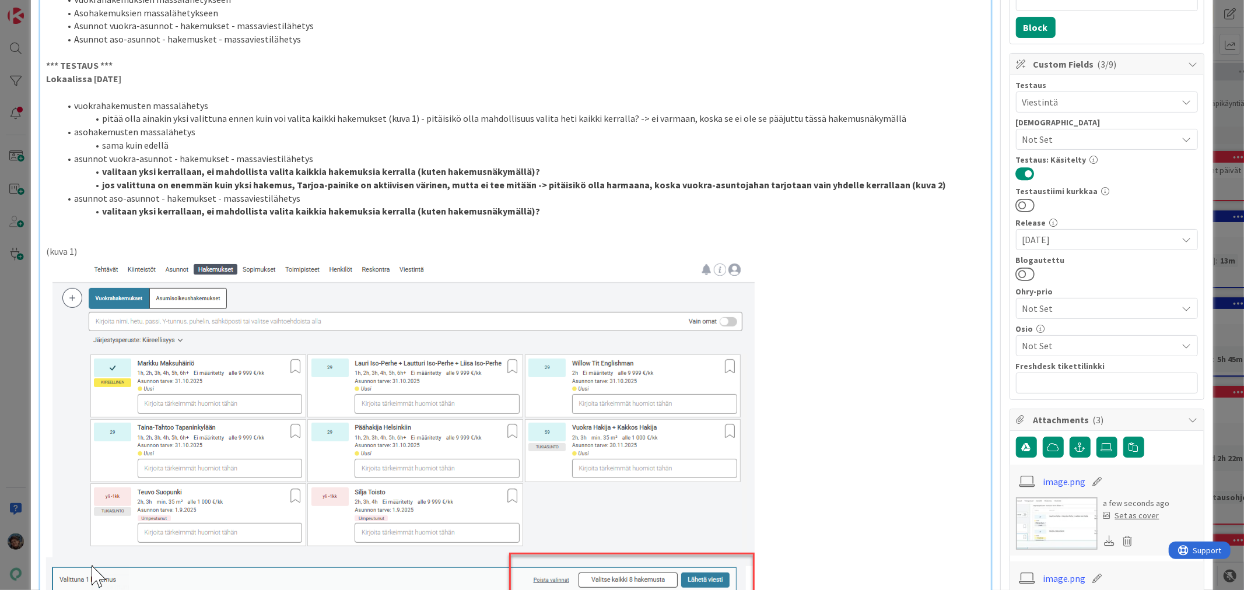
click at [364, 183] on strong "jos valittuna on enemmän kuin yksi hakemus, Tarjoa-painike on aktiivisen värine…" at bounding box center [524, 185] width 844 height 12
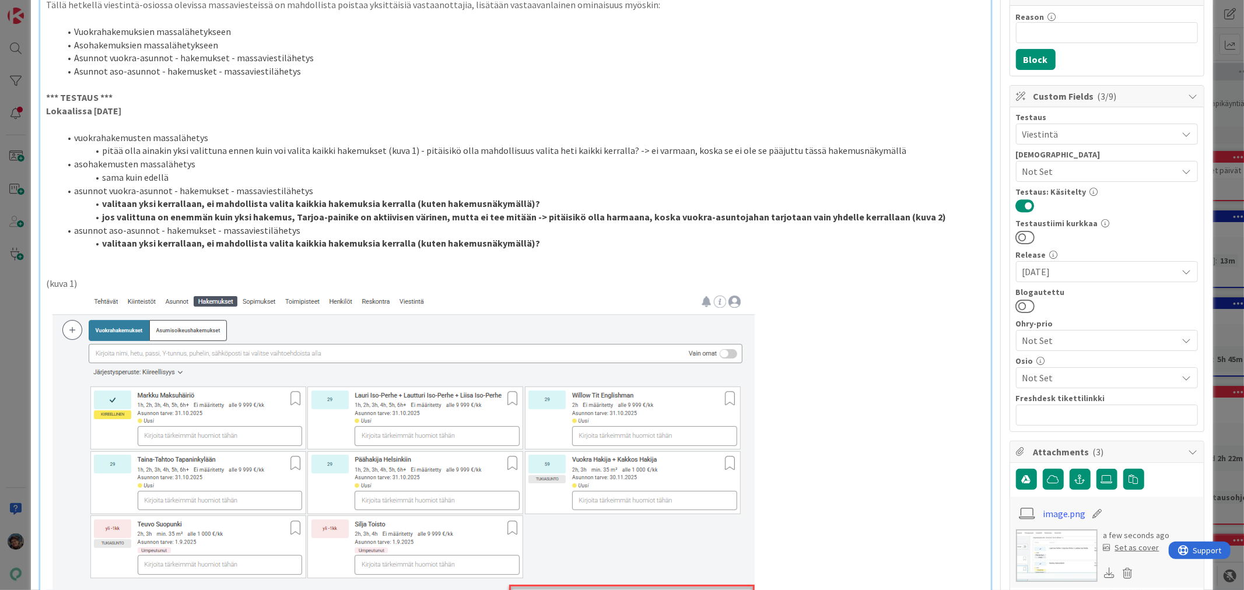
scroll to position [129, 0]
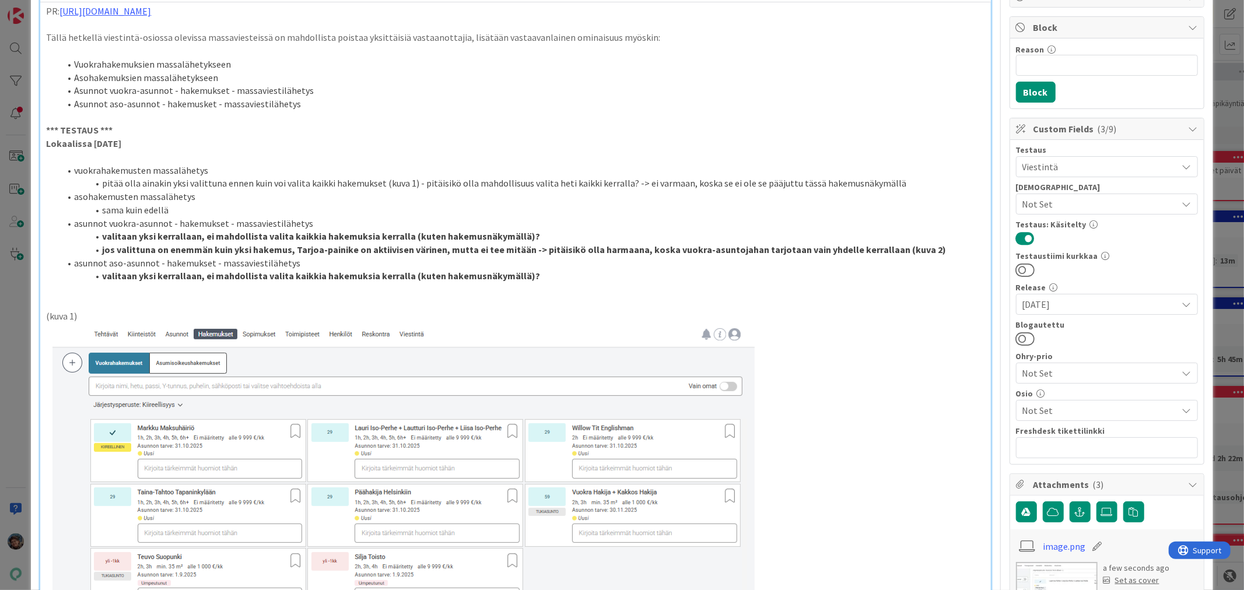
click at [543, 235] on li "valitaan yksi kerrallaan, ei mahdollista valita kaikkia hakemuksia kerralla (ku…" at bounding box center [522, 236] width 924 height 13
drag, startPoint x: 94, startPoint y: 277, endPoint x: 557, endPoint y: 272, distance: 462.4
click at [557, 272] on li "valitaan yksi kerrallaan, ei mahdollista valita kaikkia hakemuksia kerralla (ku…" at bounding box center [522, 275] width 924 height 13
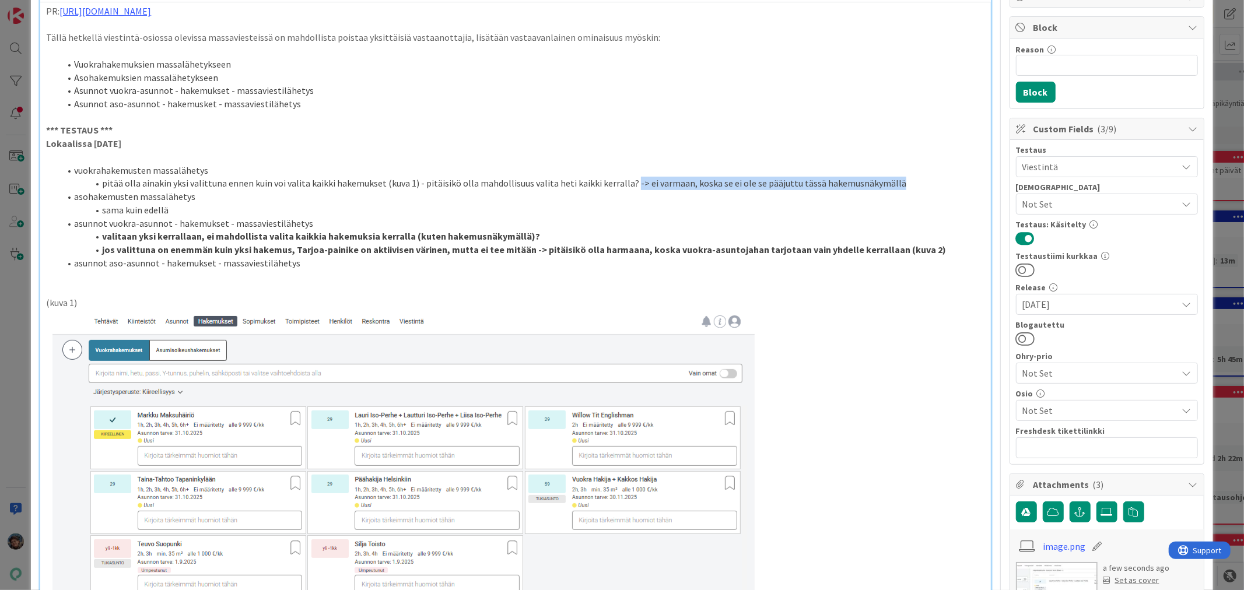
drag, startPoint x: 624, startPoint y: 183, endPoint x: 910, endPoint y: 182, distance: 286.3
click at [910, 182] on li "pitää olla ainakin yksi valittuna ennen kuin voi valita kaikki hakemukset (kuva…" at bounding box center [522, 183] width 924 height 13
drag, startPoint x: 418, startPoint y: 182, endPoint x: 638, endPoint y: 184, distance: 220.4
click at [638, 184] on li "pitää olla ainakin yksi valittuna ennen kuin voi valita kaikki hakemukset (kuva…" at bounding box center [522, 183] width 924 height 13
click at [556, 182] on strong "pitäisikö olla mahdollisuus valita heti kaikki kerralla?" at bounding box center [537, 183] width 227 height 12
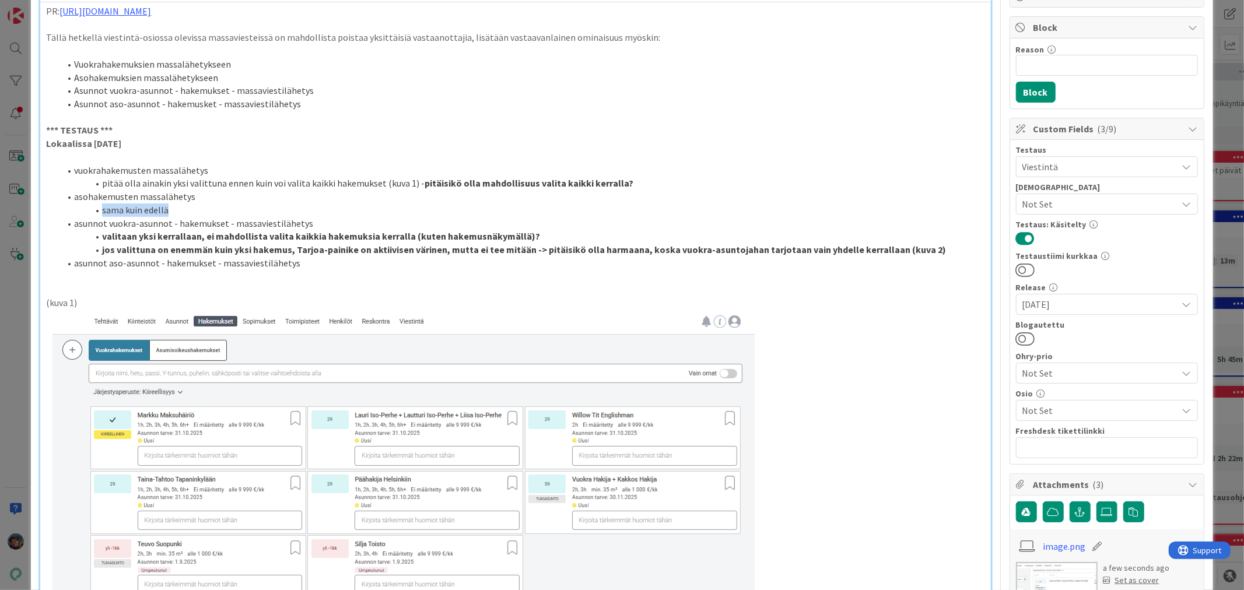
drag, startPoint x: 102, startPoint y: 207, endPoint x: 170, endPoint y: 208, distance: 68.2
click at [170, 208] on li "sama kuin edellä" at bounding box center [522, 209] width 924 height 13
click at [437, 148] on p "Lokaalissa [DATE]" at bounding box center [515, 143] width 938 height 13
click at [581, 183] on strong "pitäisikö olla mahdollisuus valita kaikki kerralla?" at bounding box center [528, 183] width 209 height 12
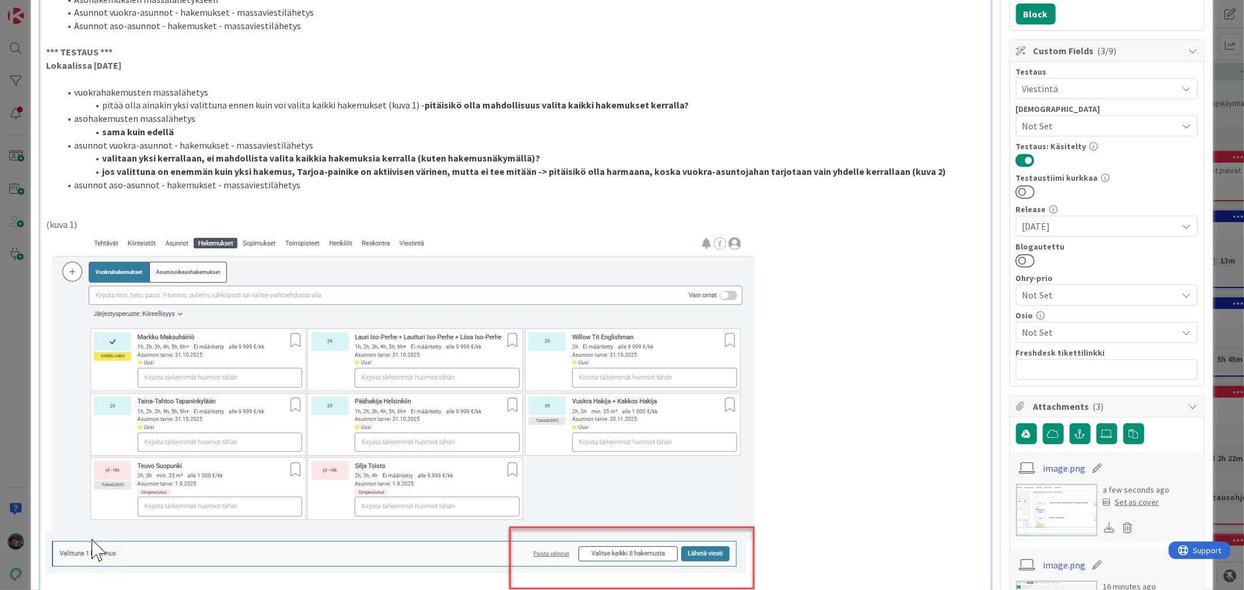
scroll to position [194, 0]
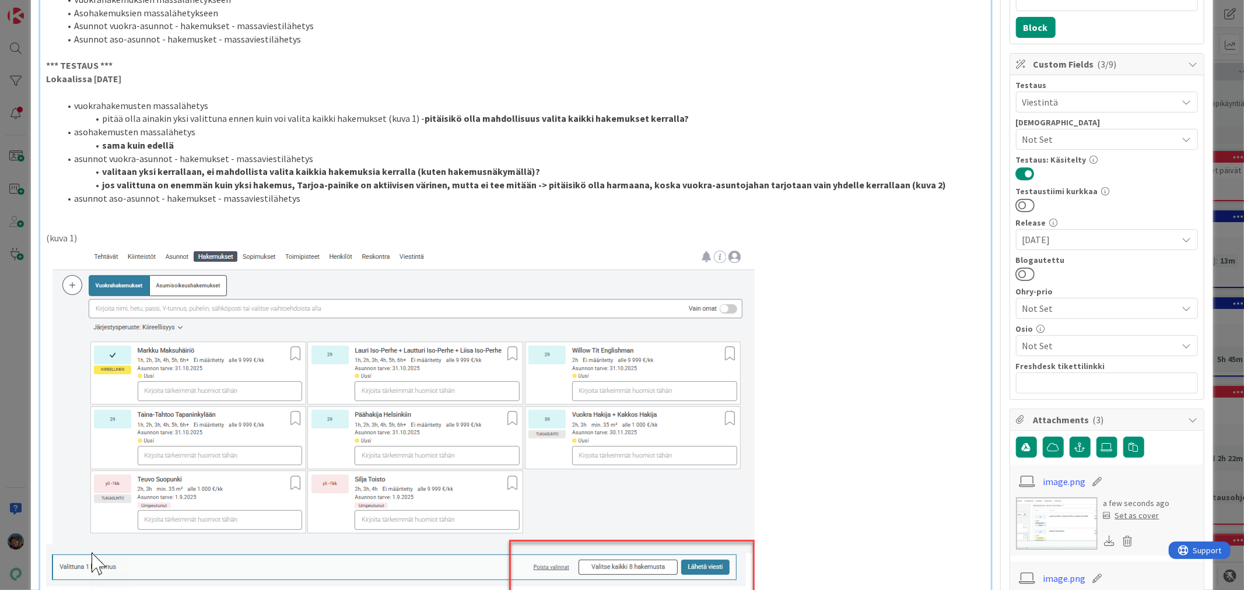
click at [298, 199] on li "asunnot aso-asunnot - hakemukset - massaviestilähetys" at bounding box center [522, 198] width 924 height 13
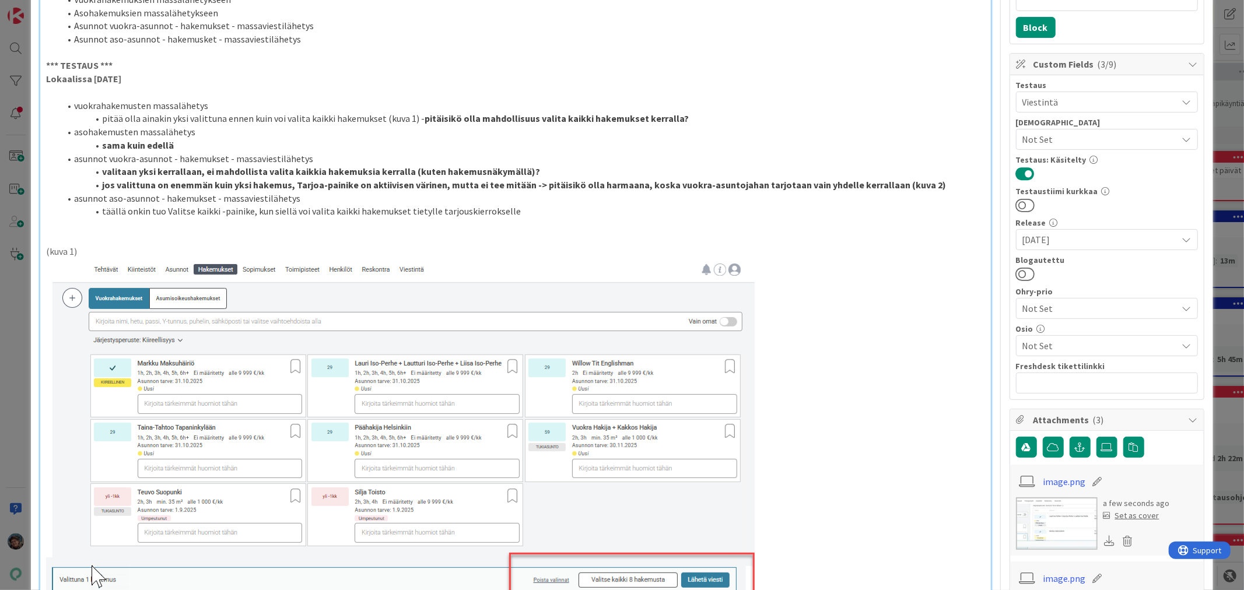
click at [528, 213] on li "täällä onkin tuo Valitse kaikki -painike, kun siellä voi valita kaikki hakemuks…" at bounding box center [522, 211] width 924 height 13
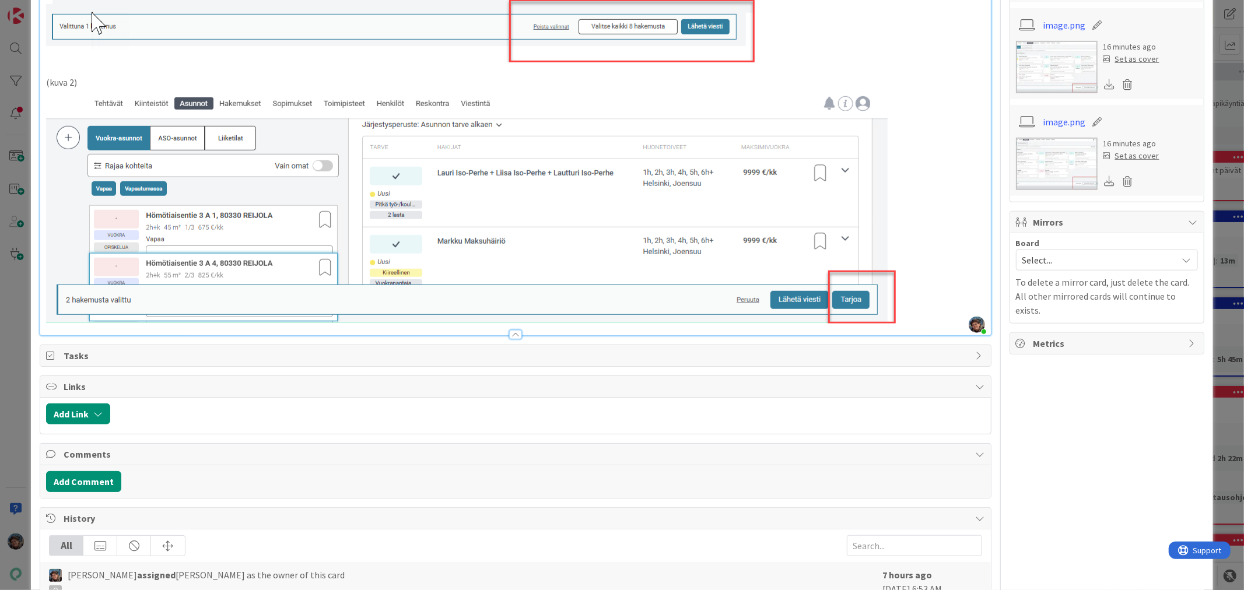
scroll to position [777, 0]
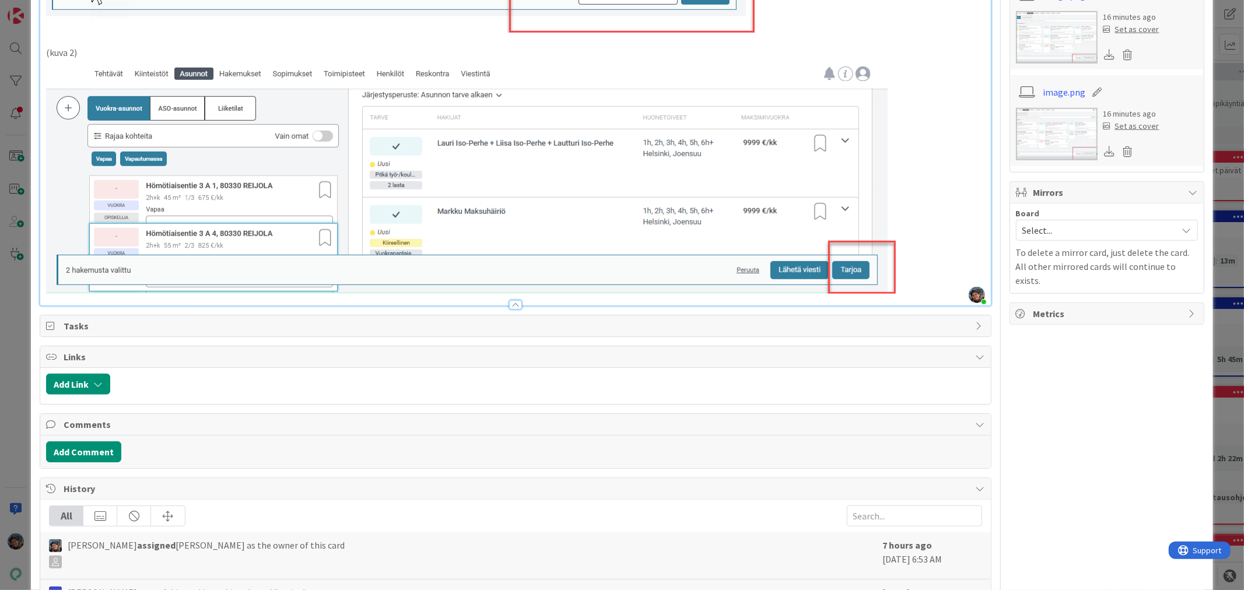
click at [838, 180] on img at bounding box center [470, 176] width 849 height 234
click at [893, 188] on img at bounding box center [470, 176] width 849 height 234
drag, startPoint x: 890, startPoint y: 189, endPoint x: 856, endPoint y: 191, distance: 34.4
click at [856, 191] on img at bounding box center [470, 176] width 849 height 234
click at [914, 203] on p at bounding box center [515, 176] width 938 height 234
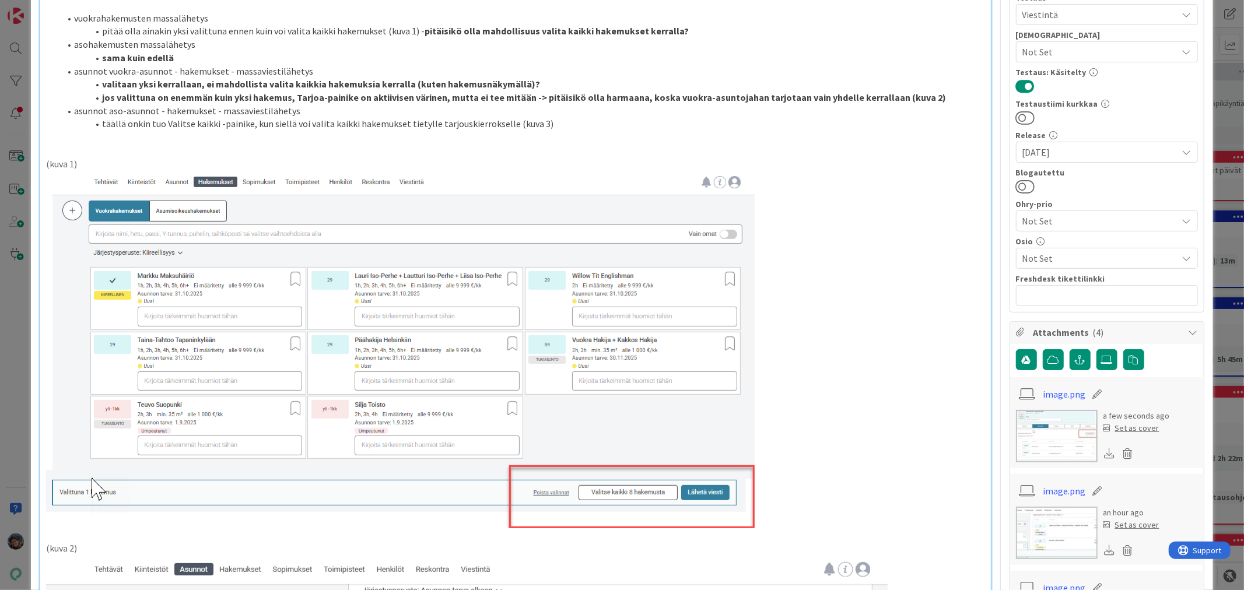
scroll to position [259, 0]
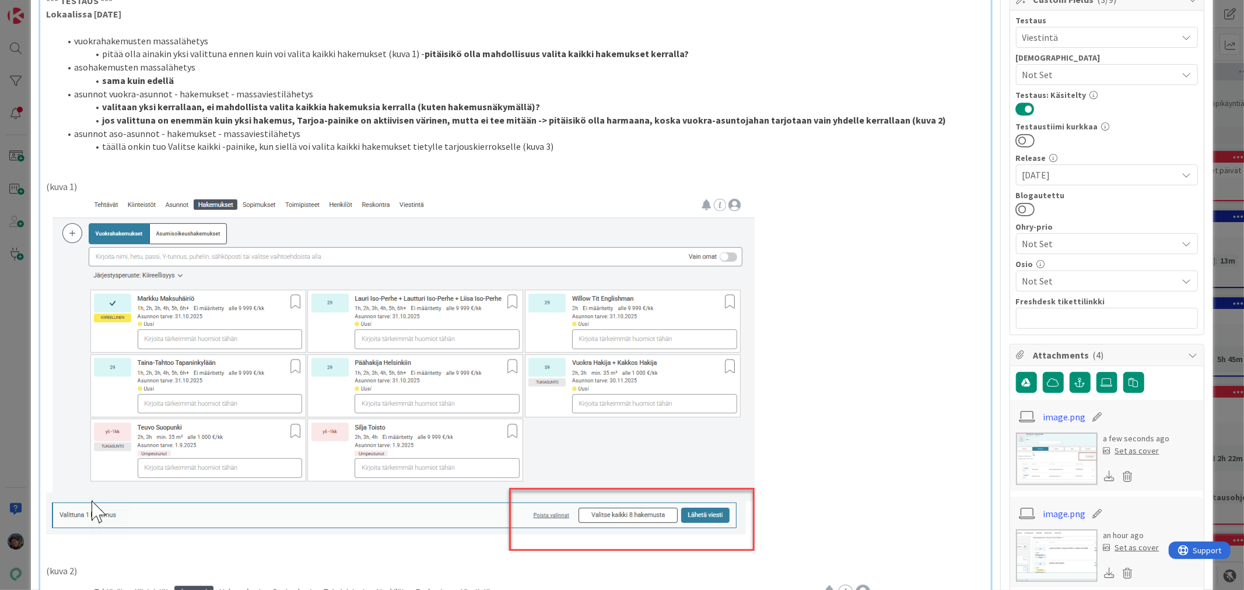
click at [554, 53] on strong "pitäisikö olla mahdollisuus valita kaikki hakemukset kerralla?" at bounding box center [556, 54] width 264 height 12
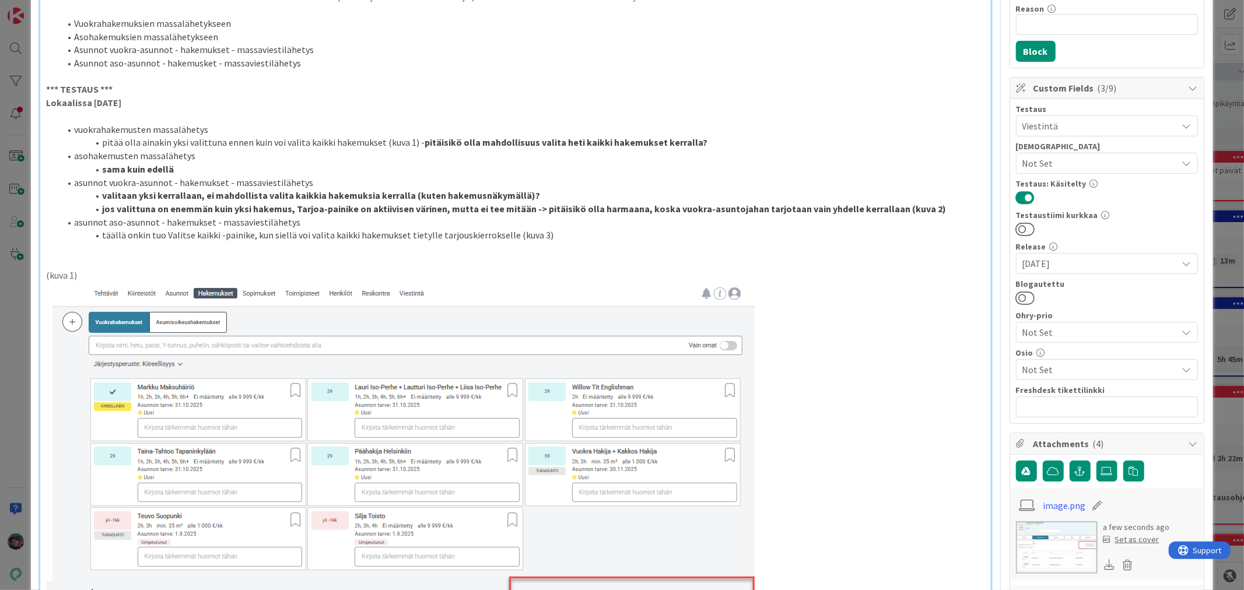
scroll to position [129, 0]
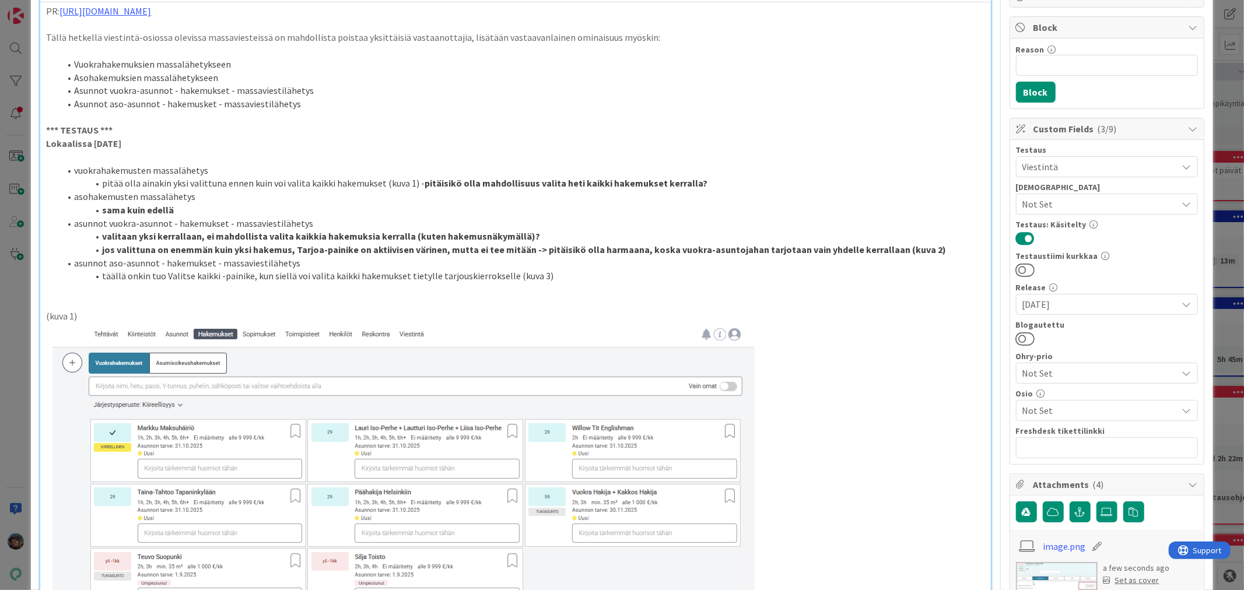
click at [252, 276] on li "täällä onkin tuo Valitse kaikki -painike, kun siellä voi valita kaikki hakemuks…" at bounding box center [522, 275] width 924 height 13
click at [666, 276] on li "täällä onkin tuo Valitse kaikki -painike, mutta vähän eri merkityksessä, siellä…" at bounding box center [522, 275] width 924 height 13
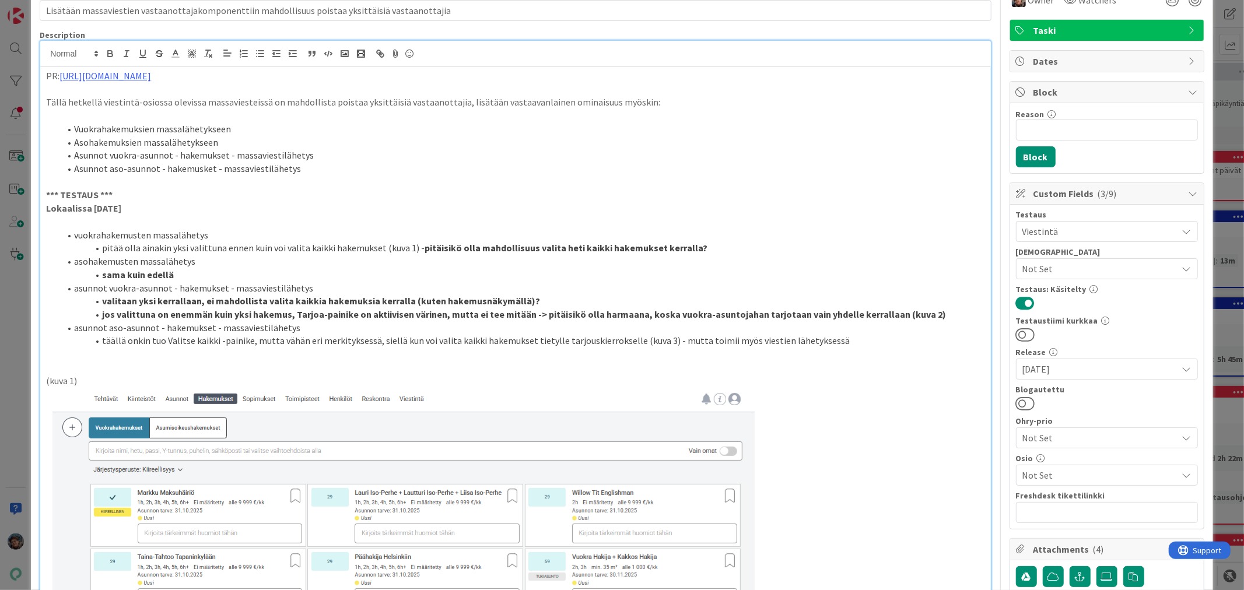
scroll to position [0, 0]
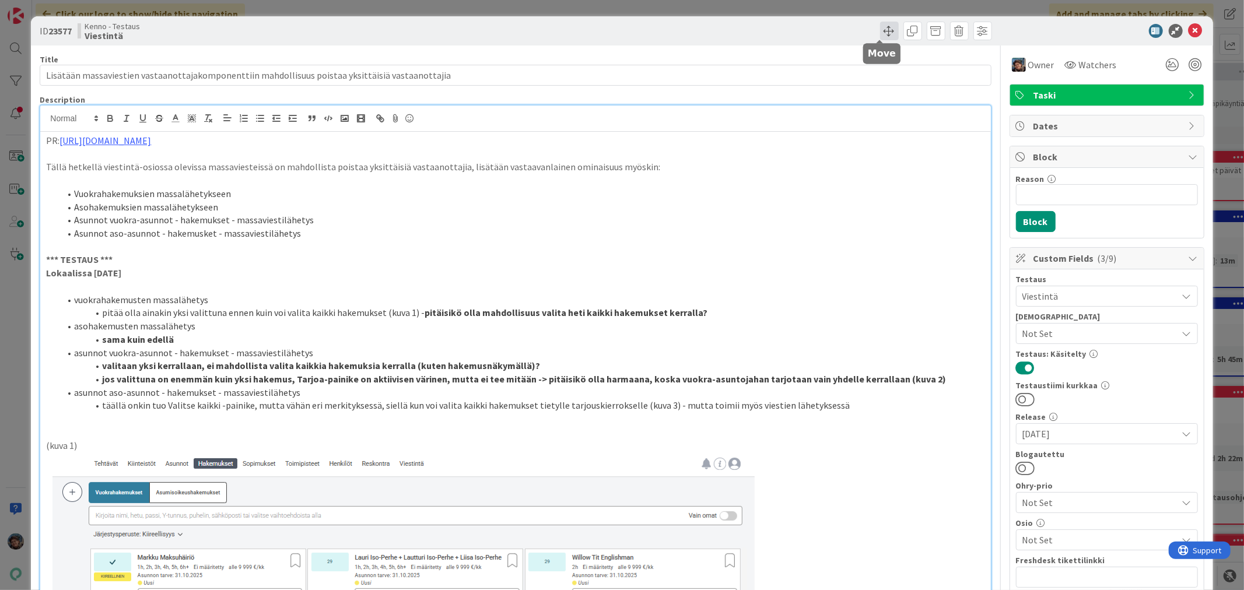
click at [882, 30] on span at bounding box center [889, 31] width 19 height 19
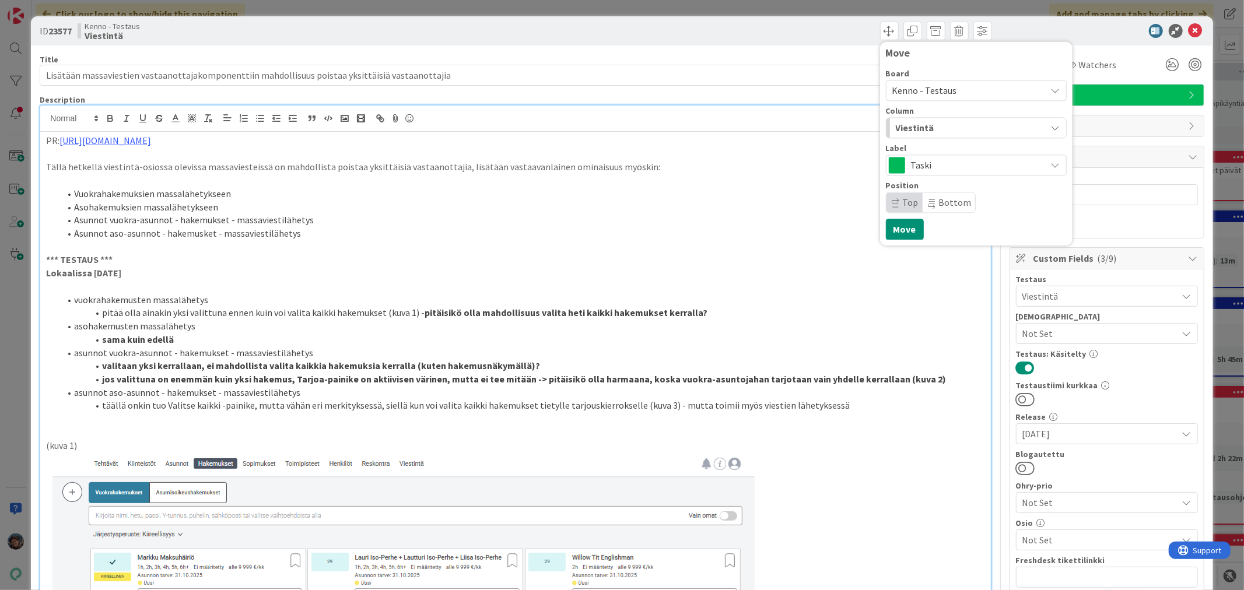
click at [942, 124] on div "Viestintä" at bounding box center [969, 127] width 153 height 19
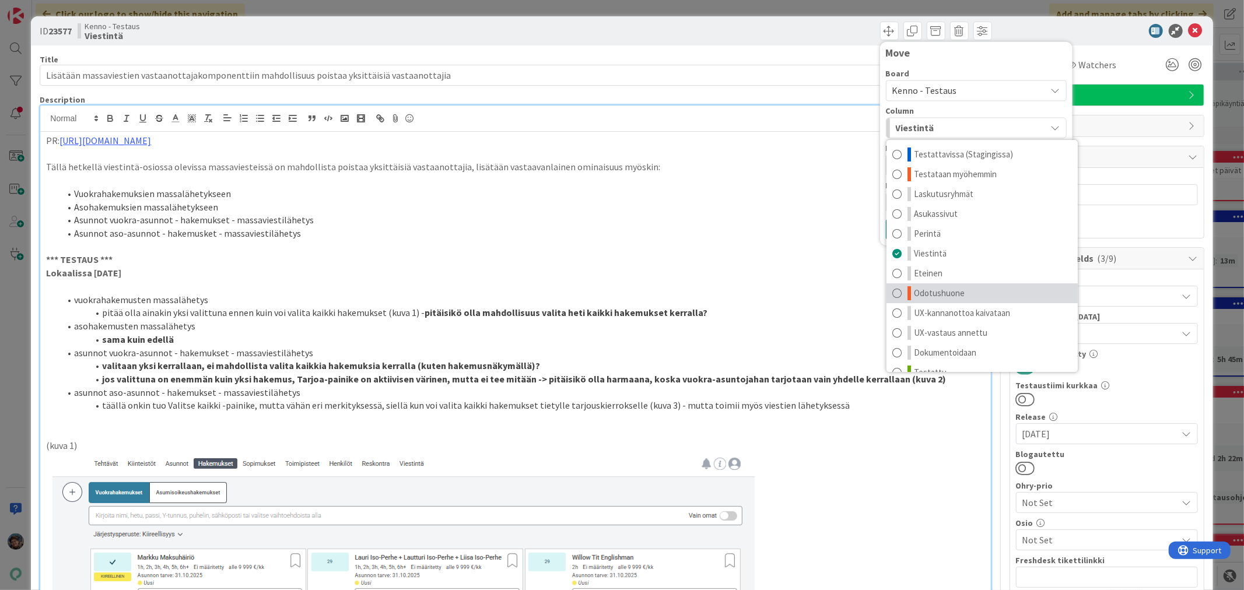
click at [963, 292] on link "Odotushuone" at bounding box center [981, 293] width 191 height 20
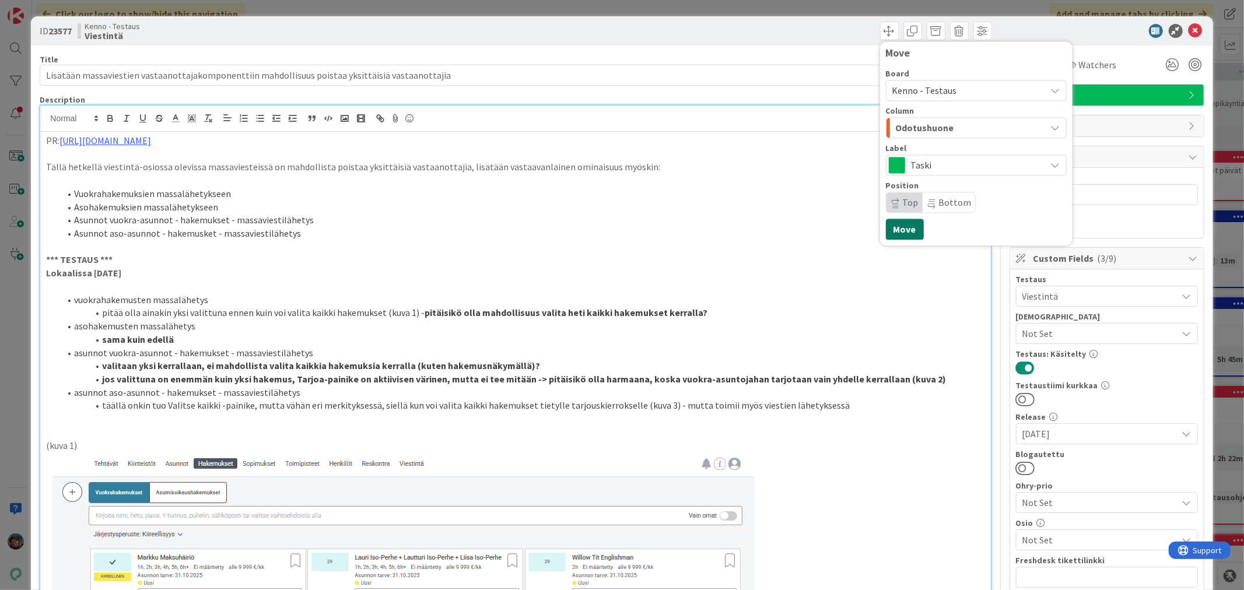
click at [898, 224] on button "Move" at bounding box center [905, 229] width 38 height 21
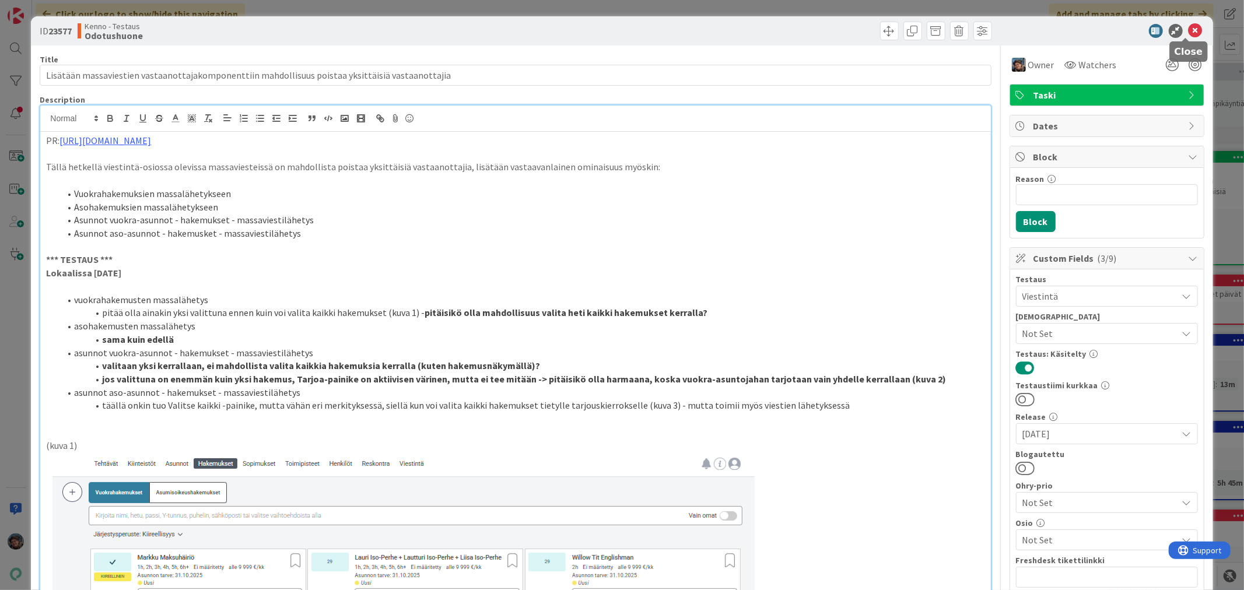
click at [1188, 29] on icon at bounding box center [1195, 31] width 14 height 14
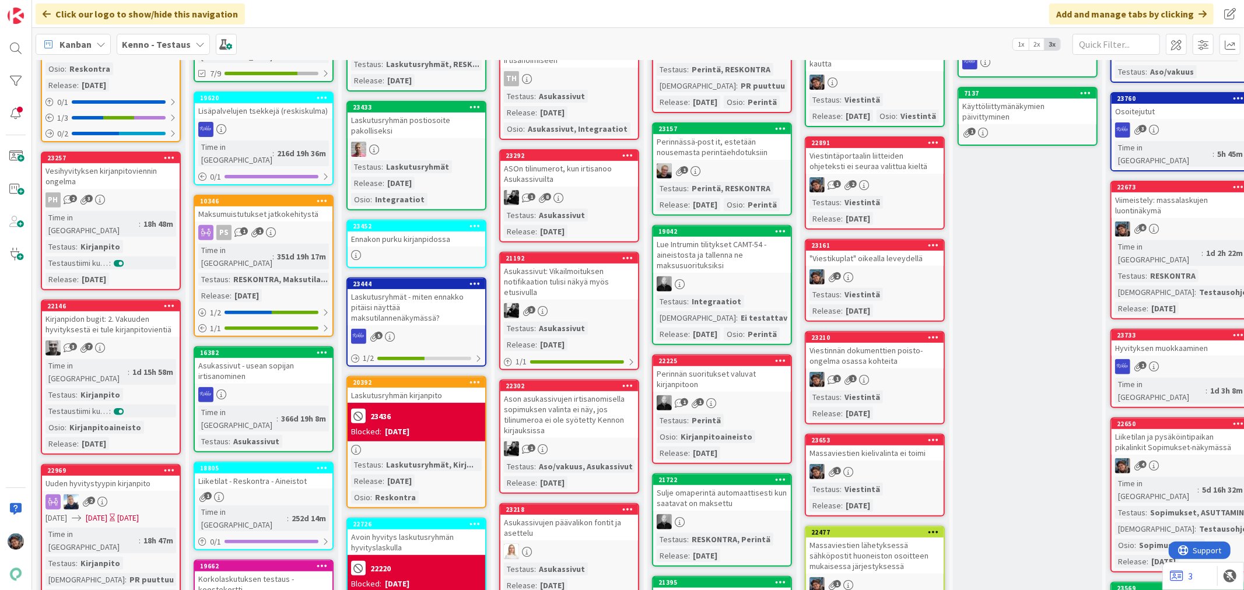
scroll to position [324, 0]
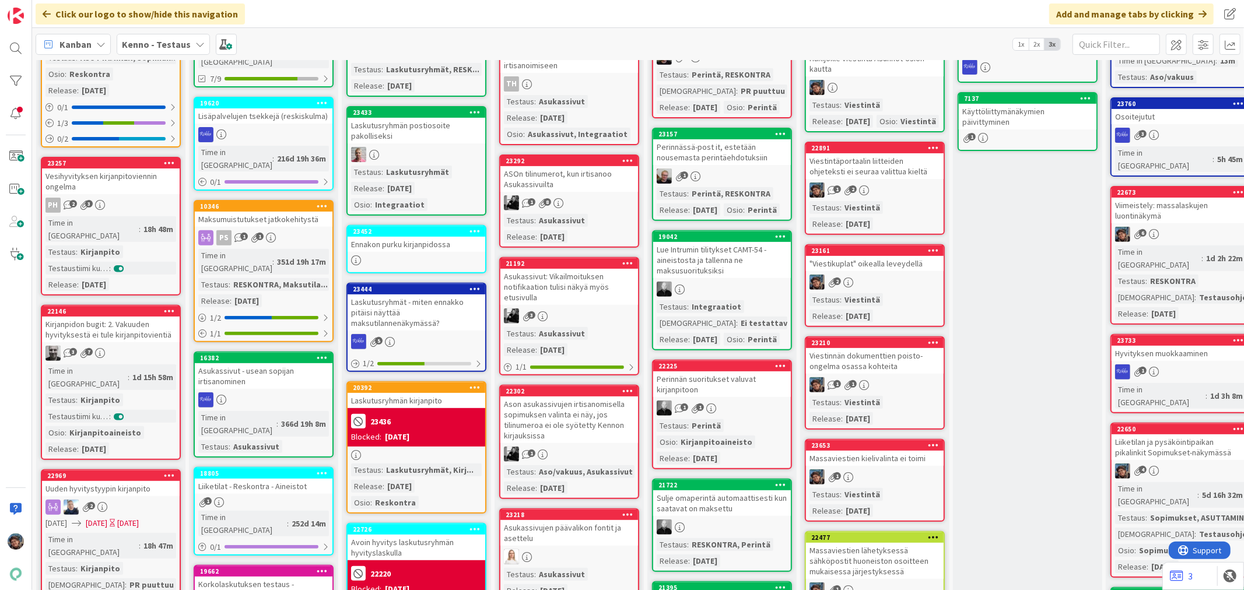
click at [1196, 200] on div "Viimeistely: massalaskujen luontinäkymä" at bounding box center [1180, 211] width 138 height 26
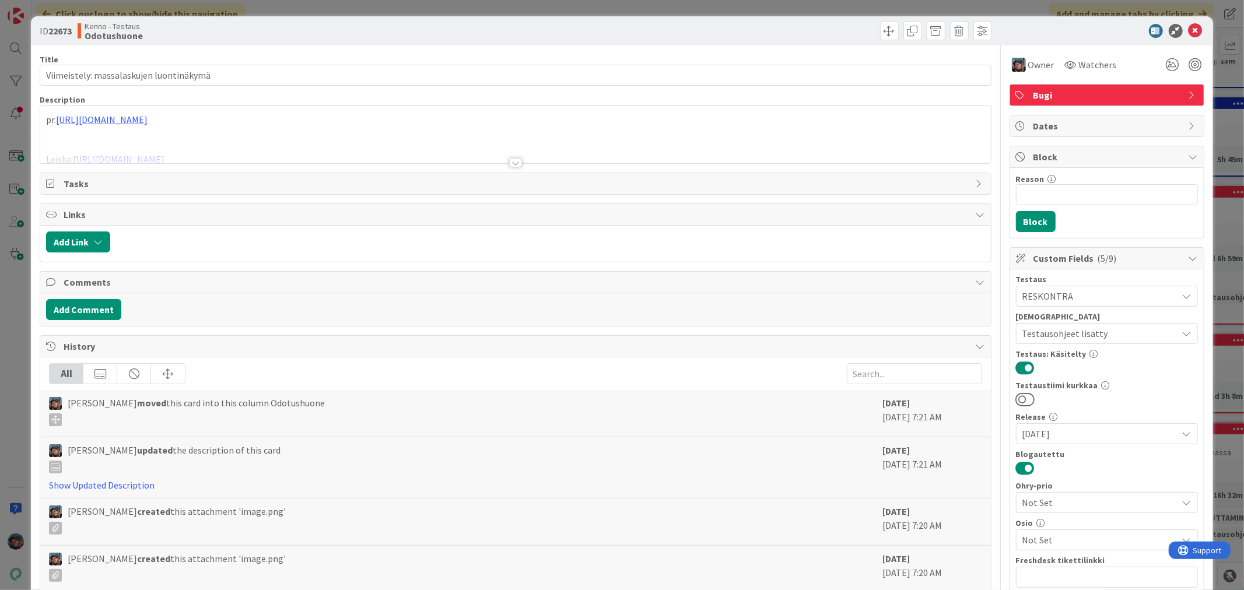
click at [512, 160] on div at bounding box center [515, 162] width 13 height 9
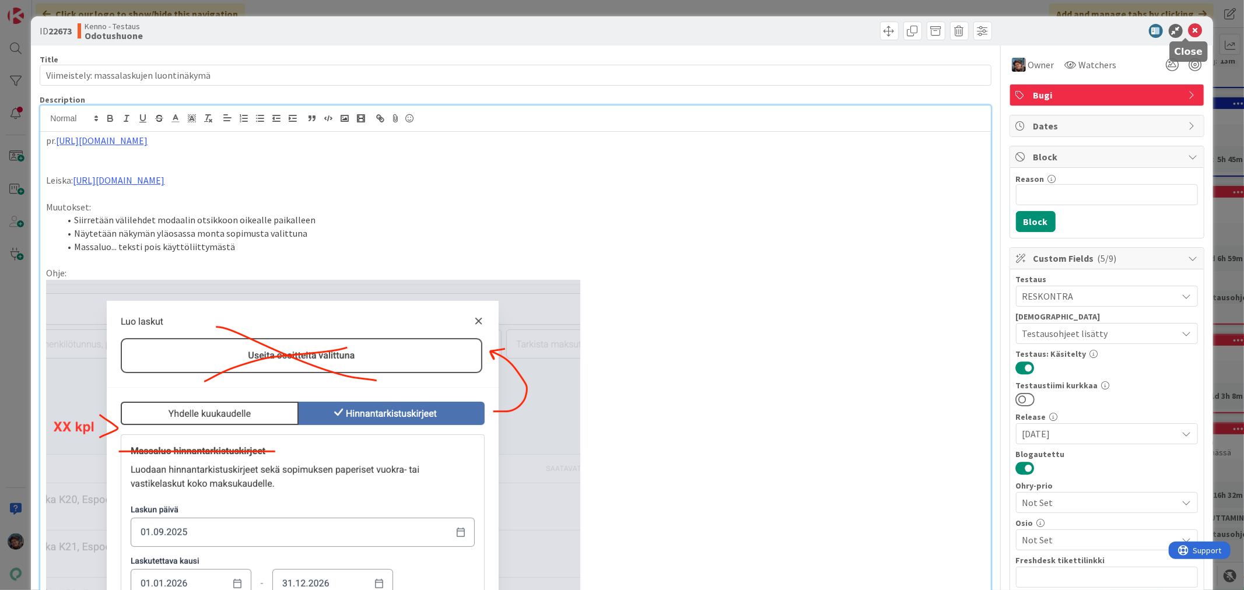
click at [1188, 30] on icon at bounding box center [1195, 31] width 14 height 14
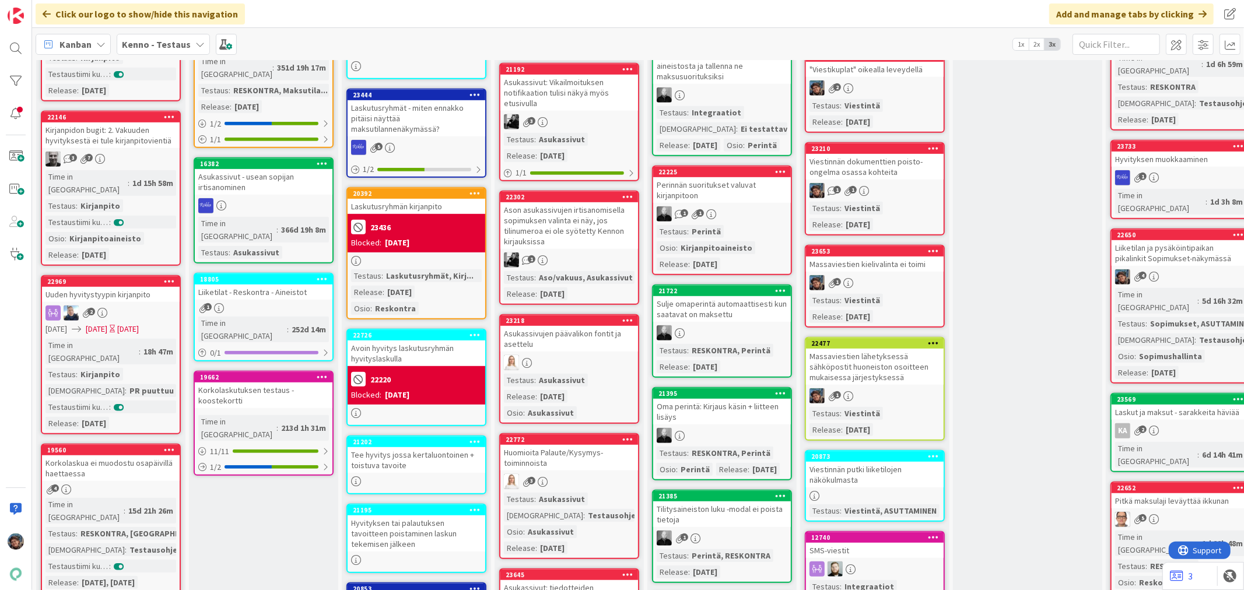
click at [1201, 269] on div "4" at bounding box center [1180, 276] width 138 height 15
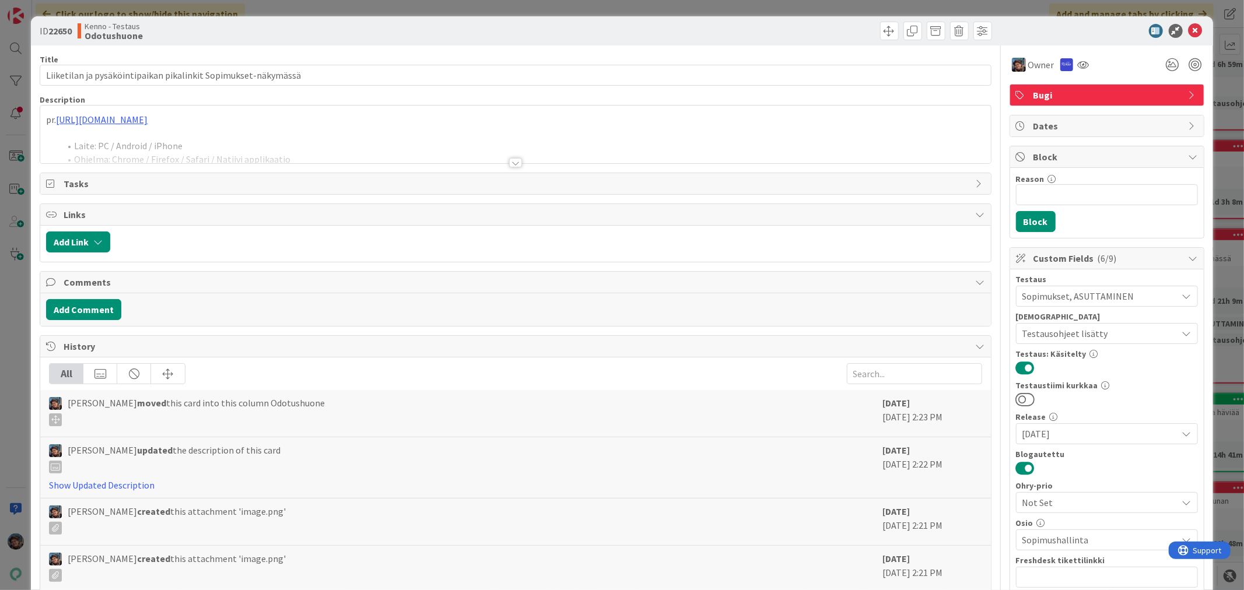
click at [509, 162] on div at bounding box center [515, 162] width 13 height 9
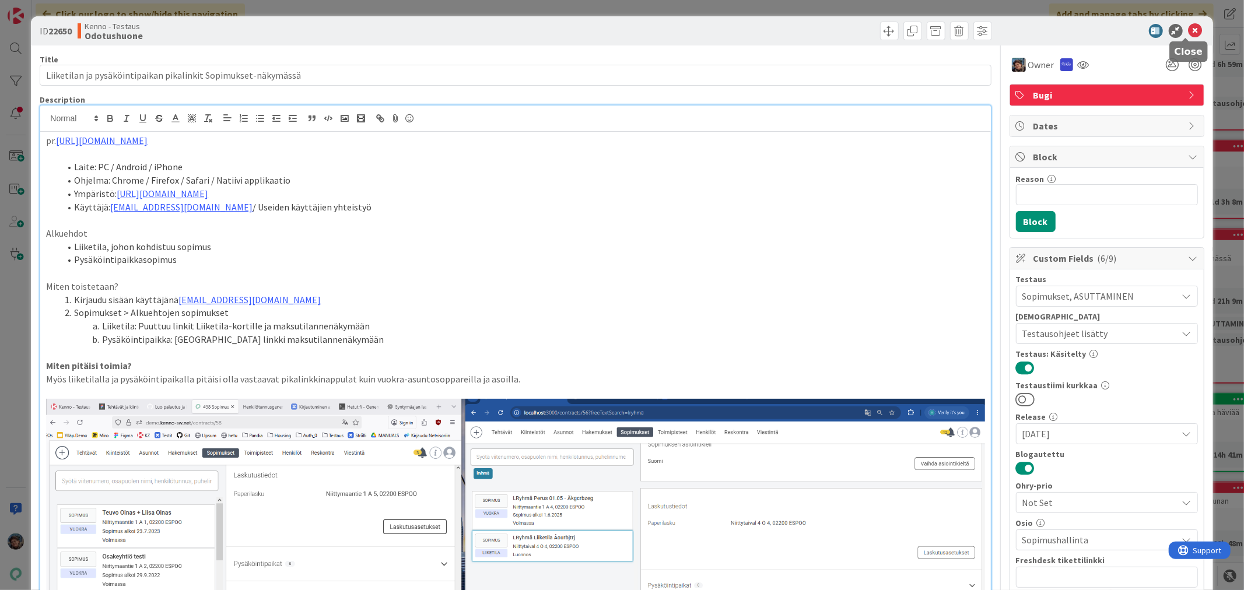
click at [1188, 28] on icon at bounding box center [1195, 31] width 14 height 14
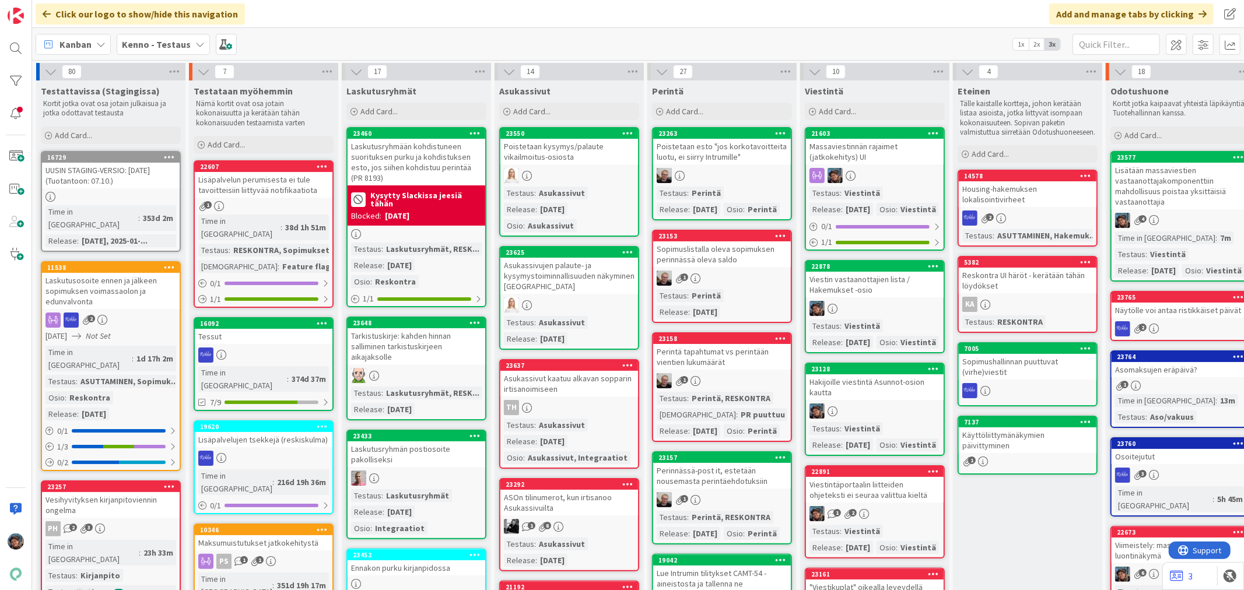
click at [896, 316] on div at bounding box center [875, 308] width 138 height 15
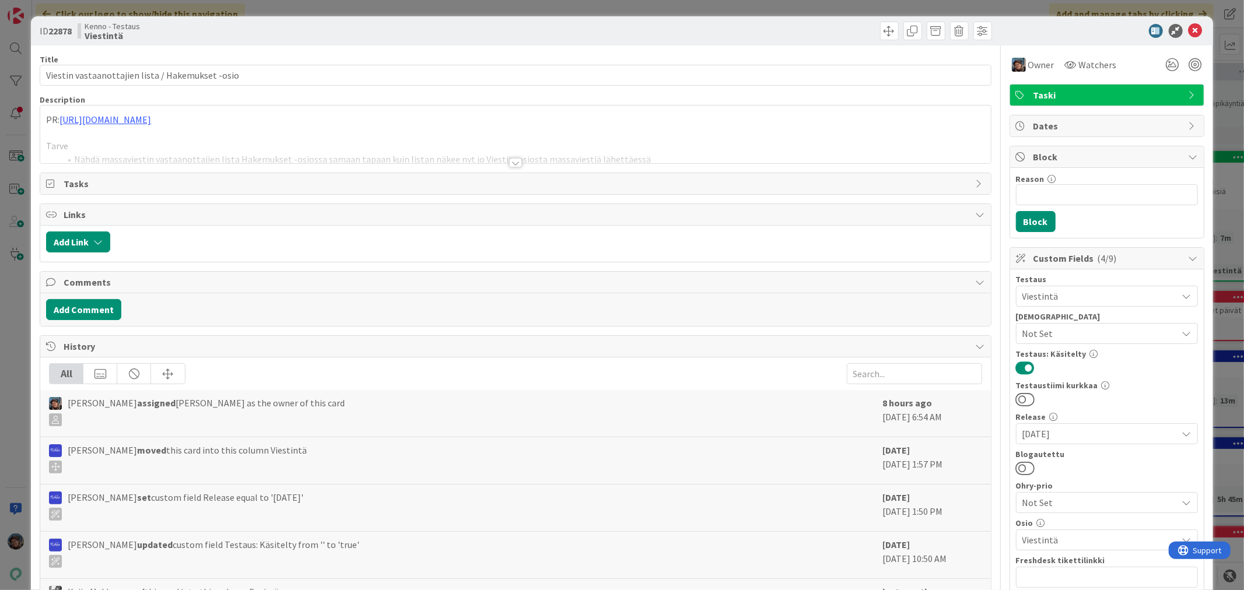
click at [514, 162] on div at bounding box center [515, 162] width 13 height 9
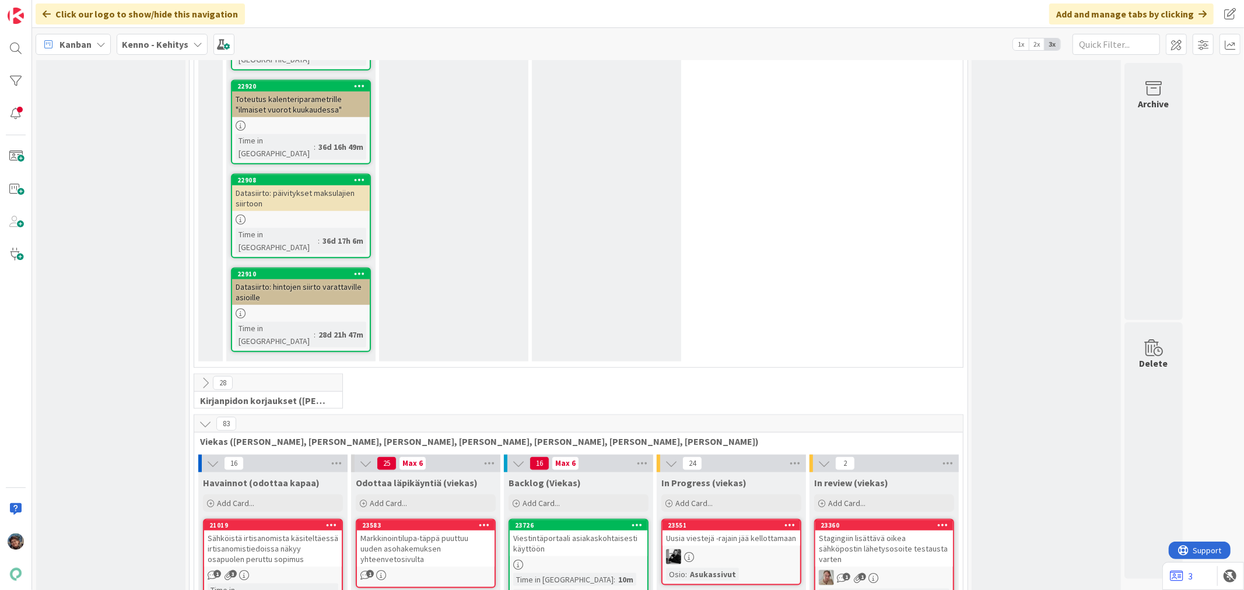
scroll to position [842, 0]
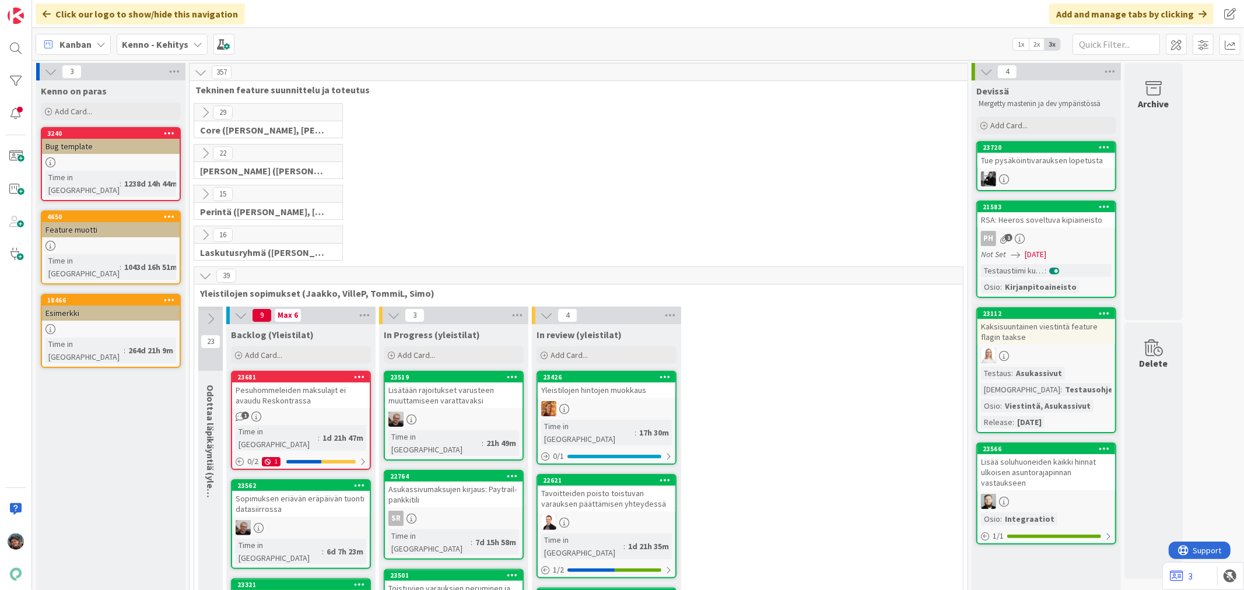
scroll to position [842, 0]
